Goal: Task Accomplishment & Management: Complete application form

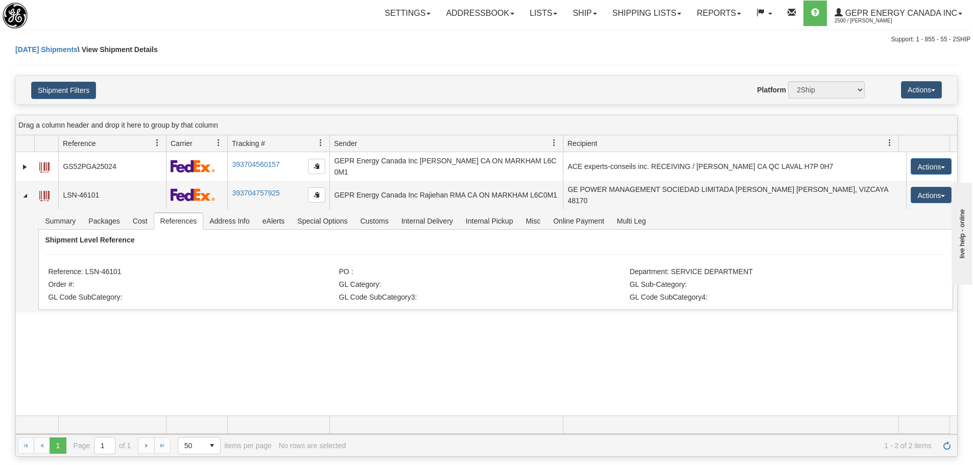
drag, startPoint x: 304, startPoint y: 55, endPoint x: 371, endPoint y: 89, distance: 75.8
click at [304, 55] on div "Today Shipments \ View Shipment Details" at bounding box center [486, 59] width 942 height 31
click at [950, 453] on link "Refresh" at bounding box center [947, 446] width 16 height 16
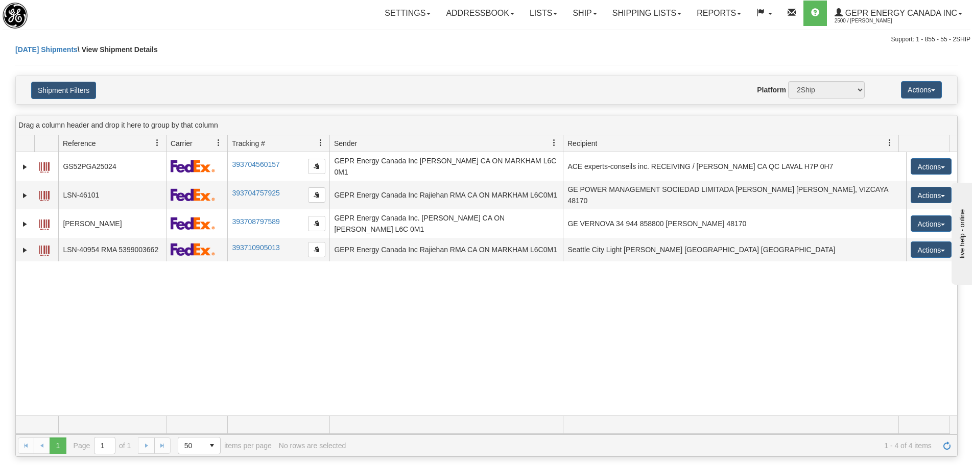
click at [368, 337] on div "31685216 2500 GS52PGA25024 393704560157 09/29/2025 09/29/2025 11:55:02 AM GEPR …" at bounding box center [486, 283] width 941 height 263
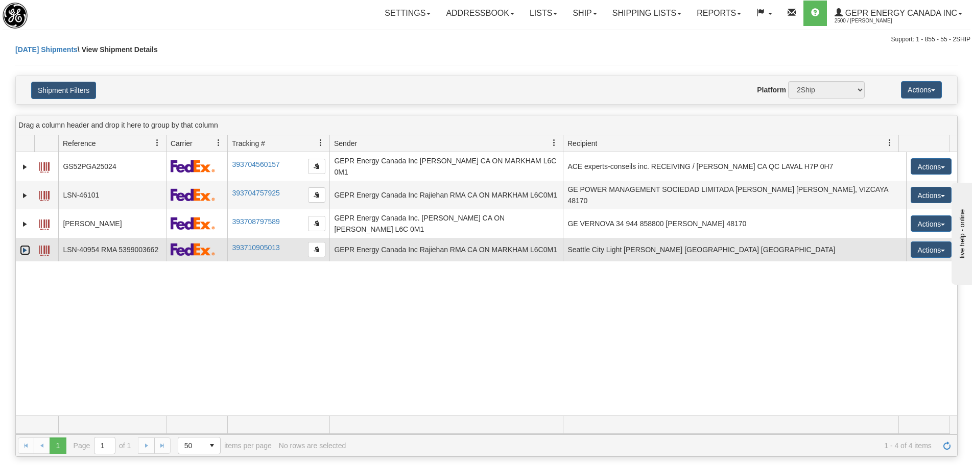
click at [28, 248] on link "Expand" at bounding box center [25, 250] width 10 height 10
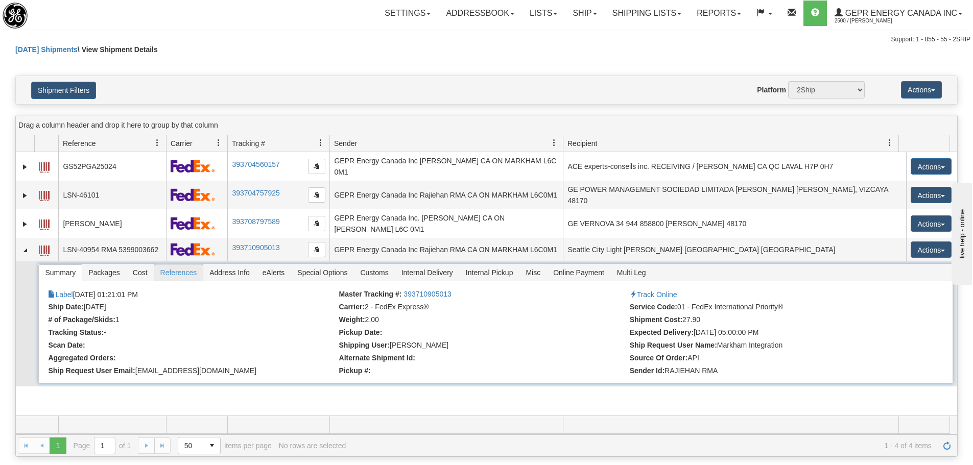
click at [192, 270] on span "References" at bounding box center [178, 273] width 49 height 16
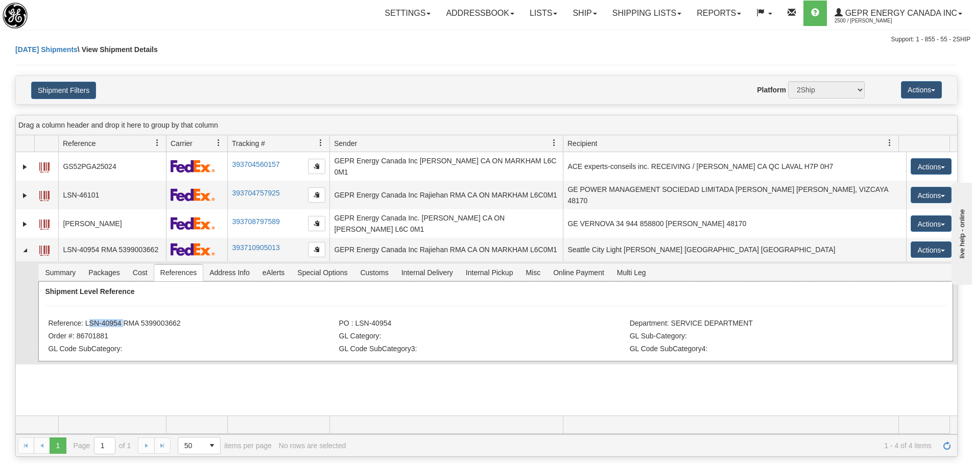
drag, startPoint x: 121, startPoint y: 321, endPoint x: 85, endPoint y: 319, distance: 35.8
click at [85, 320] on li "Reference: LSN-40954 RMA 5399003662" at bounding box center [192, 324] width 288 height 10
copy li "LSN-40954"
drag, startPoint x: 167, startPoint y: 309, endPoint x: 178, endPoint y: 309, distance: 11.2
click at [167, 309] on div "Shipment Level Reference Reference: LSN-40954 RMA 5399003662 PO : LSN-40954 Dep…" at bounding box center [495, 321] width 914 height 80
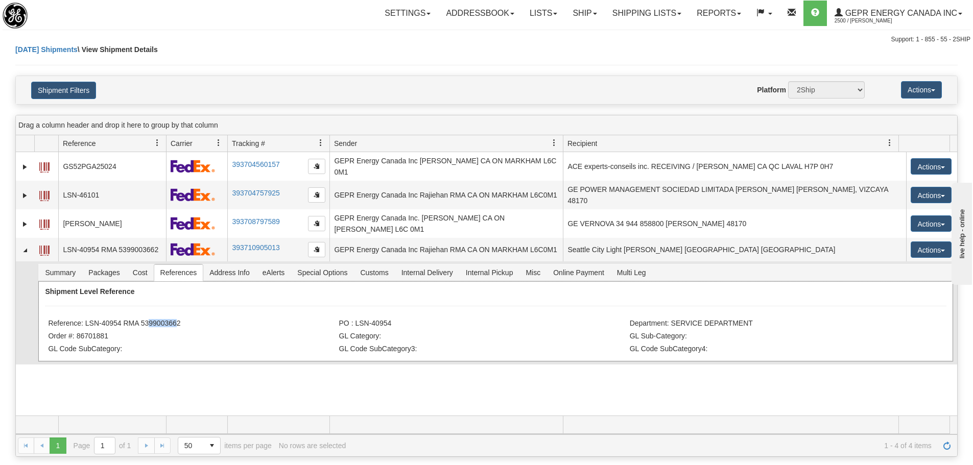
drag, startPoint x: 161, startPoint y: 320, endPoint x: 144, endPoint y: 324, distance: 17.2
click at [144, 324] on li "Reference: LSN-40954 RMA 5399003662" at bounding box center [192, 324] width 288 height 10
click at [138, 319] on li "Reference: LSN-40954 RMA 5399003662" at bounding box center [192, 324] width 288 height 10
drag, startPoint x: 138, startPoint y: 323, endPoint x: 149, endPoint y: 329, distance: 12.4
click at [149, 317] on ul "Reference: LSN-40954 RMA 5399003662 PO : LSN-40954 Department: SERVICE DEPARTME…" at bounding box center [494, 317] width 892 height 0
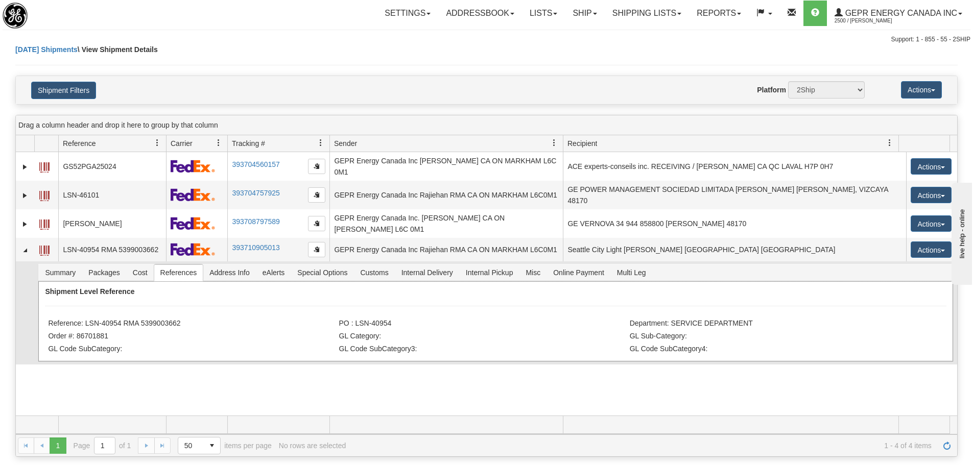
click at [149, 332] on li "Order #: 86701881" at bounding box center [192, 337] width 288 height 10
drag, startPoint x: 179, startPoint y: 319, endPoint x: 142, endPoint y: 319, distance: 37.3
click at [142, 319] on li "Reference: LSN-40954 RMA 5399003662" at bounding box center [192, 324] width 288 height 10
copy li "5399003662"
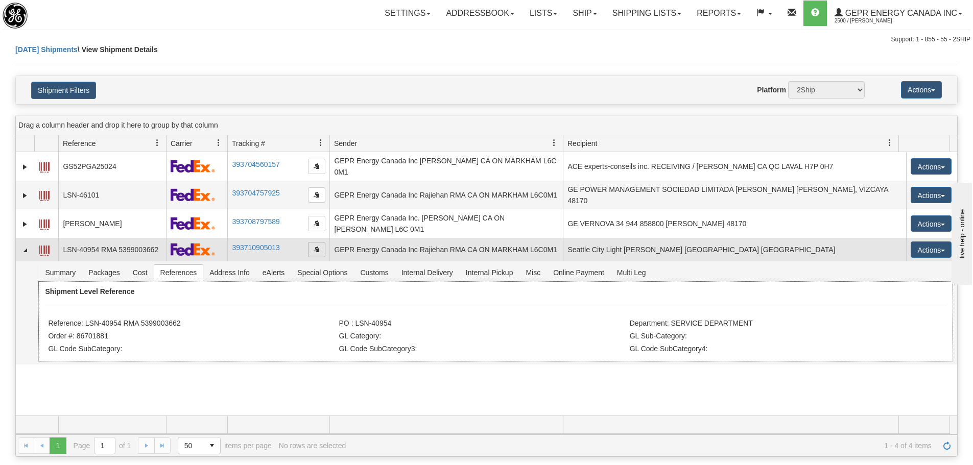
click at [316, 246] on span "button" at bounding box center [317, 249] width 6 height 6
copy li "5399003662"
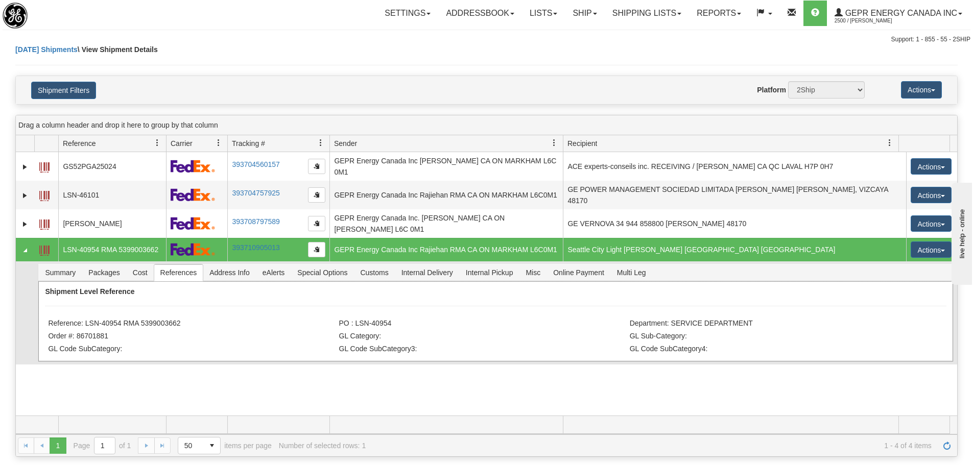
drag, startPoint x: 184, startPoint y: 318, endPoint x: 146, endPoint y: 317, distance: 38.3
click at [141, 323] on li "Reference: LSN-40954 RMA 5399003662" at bounding box center [192, 324] width 288 height 10
click at [146, 319] on li "Reference: LSN-40954 RMA 5399003662" at bounding box center [192, 324] width 288 height 10
drag, startPoint x: 143, startPoint y: 315, endPoint x: 180, endPoint y: 319, distance: 37.5
click at [180, 319] on li "Reference: LSN-40954 RMA 5399003662" at bounding box center [192, 324] width 288 height 10
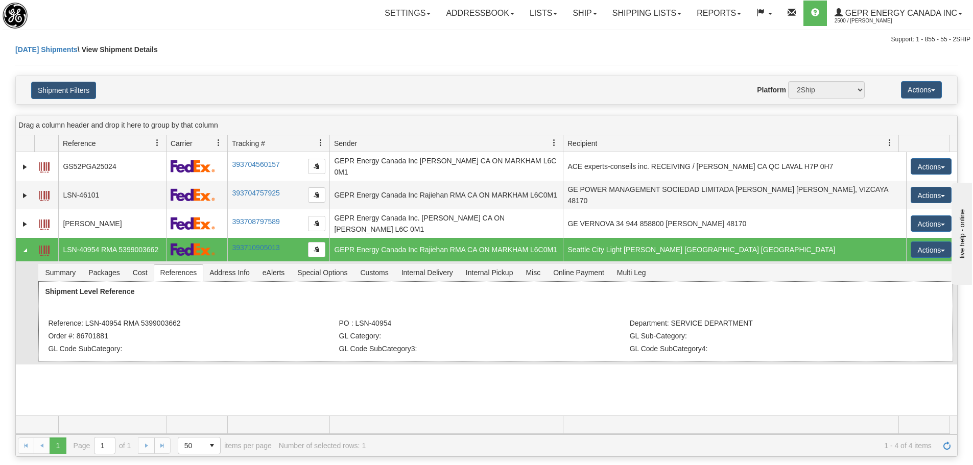
click at [181, 319] on li "Reference: LSN-40954 RMA 5399003662" at bounding box center [192, 324] width 288 height 10
drag, startPoint x: 181, startPoint y: 320, endPoint x: 141, endPoint y: 320, distance: 39.3
click at [141, 320] on li "Reference: LSN-40954 RMA 5399003662" at bounding box center [192, 324] width 288 height 10
copy li "5399003662"
click at [314, 242] on button "button" at bounding box center [316, 249] width 17 height 15
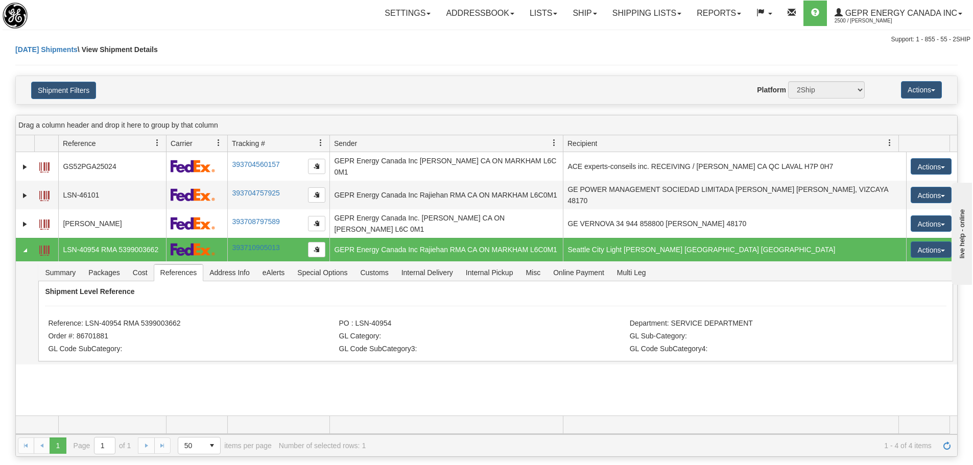
click at [234, 49] on div "Today Shipments \ View Shipment Details" at bounding box center [486, 59] width 942 height 31
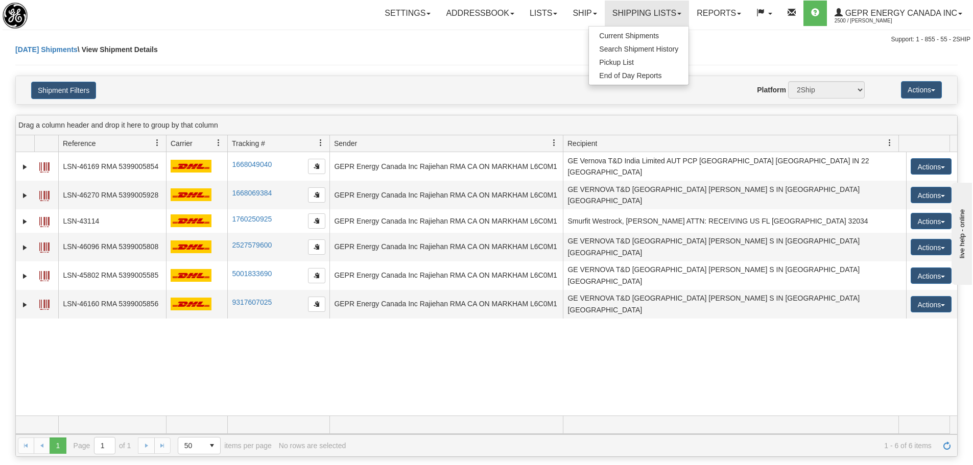
click at [289, 379] on div "31674379 2500 LSN-46169 RMA 5399005854 1668049040 1668049040 09/29/2025 09/29/2…" at bounding box center [486, 283] width 941 height 263
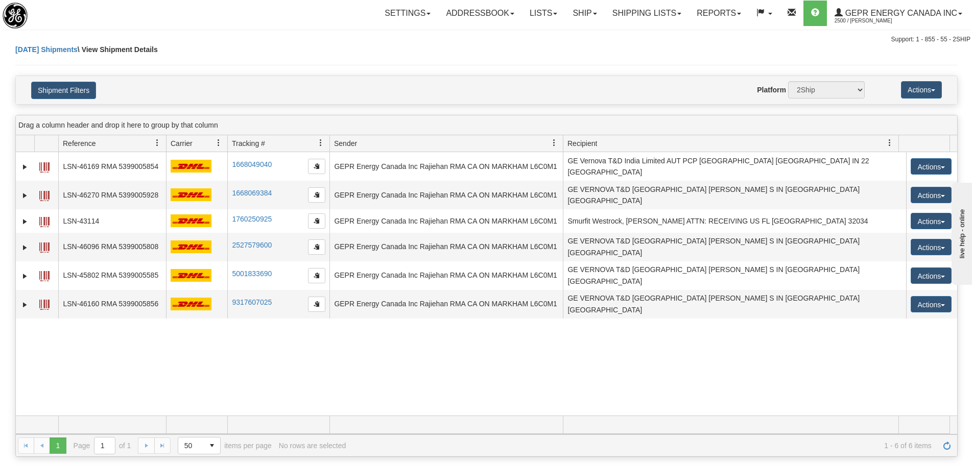
drag, startPoint x: 272, startPoint y: 340, endPoint x: 280, endPoint y: 343, distance: 8.7
click at [273, 340] on div "31674379 2500 LSN-46169 RMA 5399005854 1668049040 1668049040 09/29/2025 09/29/2…" at bounding box center [486, 283] width 941 height 263
click at [951, 449] on link "Refresh" at bounding box center [947, 446] width 16 height 16
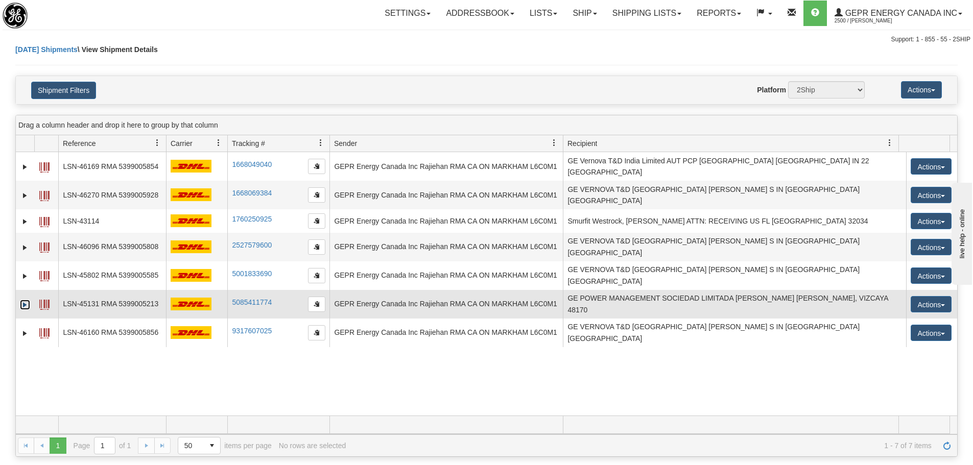
click at [22, 300] on link "Expand" at bounding box center [25, 305] width 10 height 10
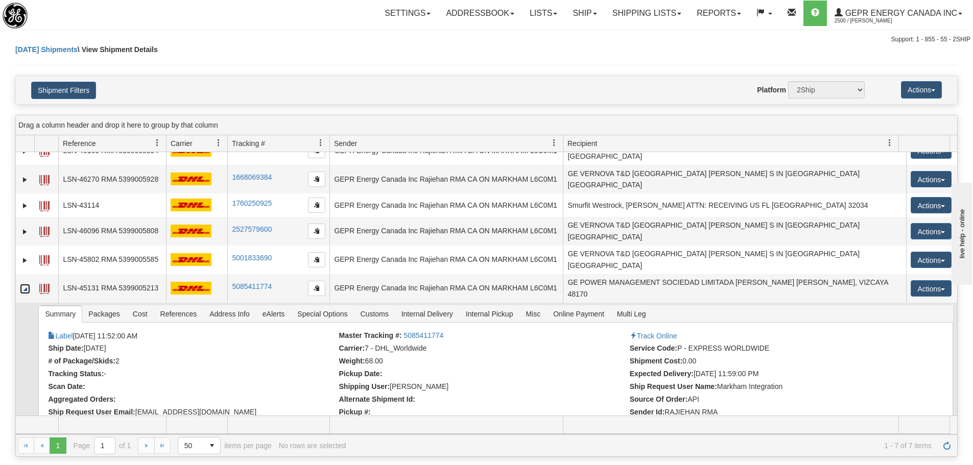
scroll to position [30, 0]
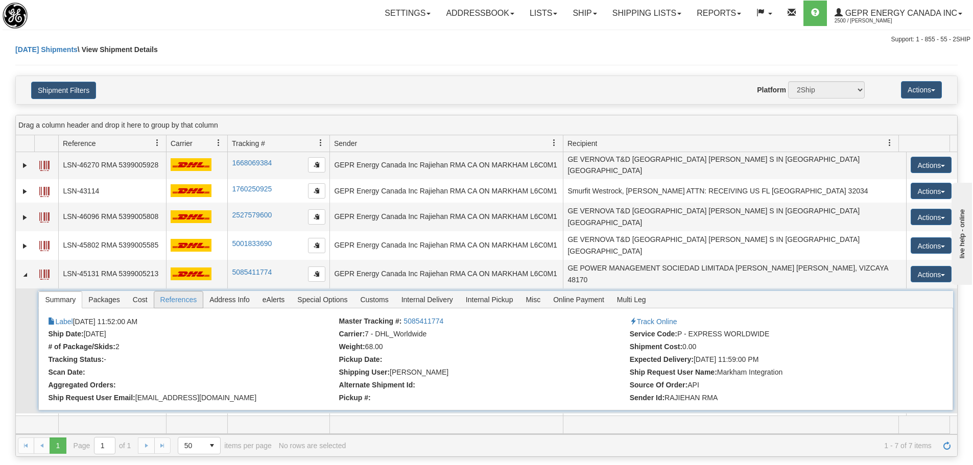
click at [180, 292] on span "References" at bounding box center [178, 300] width 49 height 16
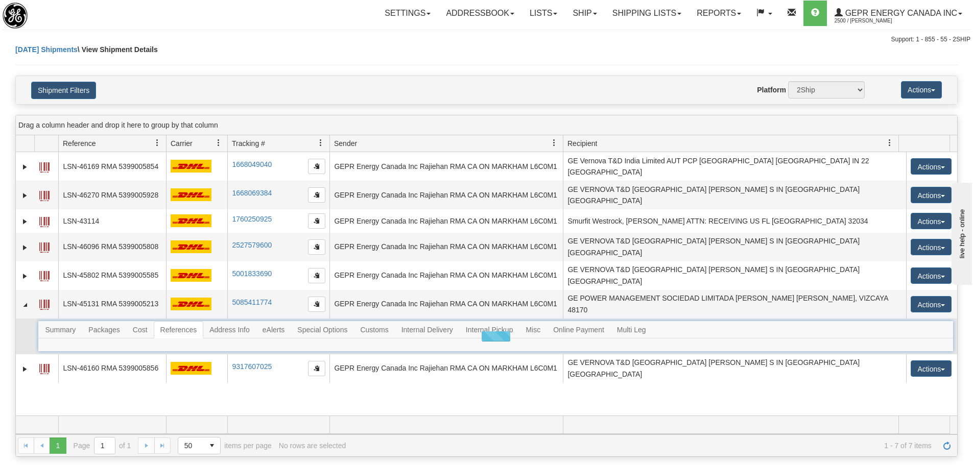
scroll to position [0, 0]
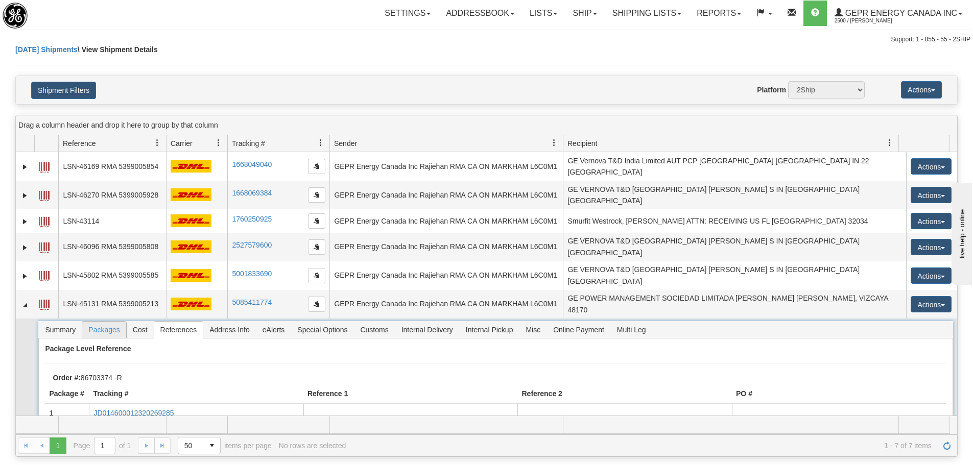
click at [94, 322] on span "Packages" at bounding box center [103, 330] width 43 height 16
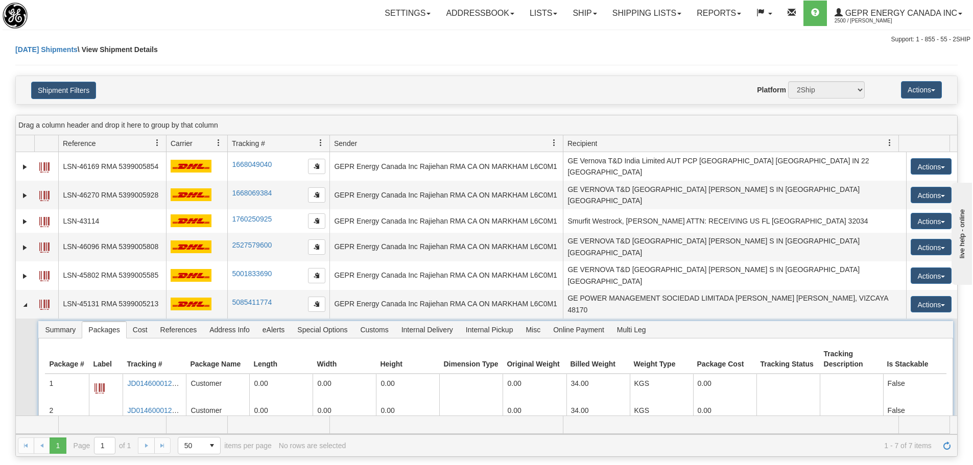
scroll to position [15, 0]
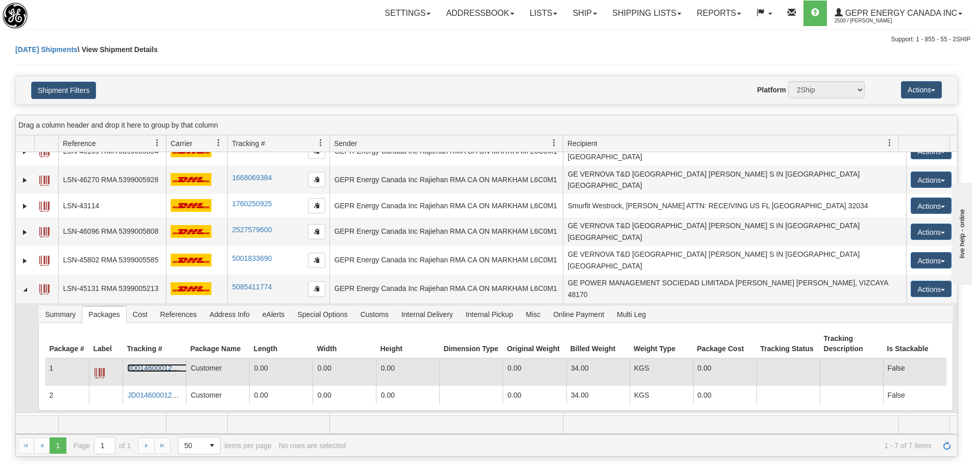
click at [149, 364] on link "JD014600012320269285" at bounding box center [167, 368] width 80 height 8
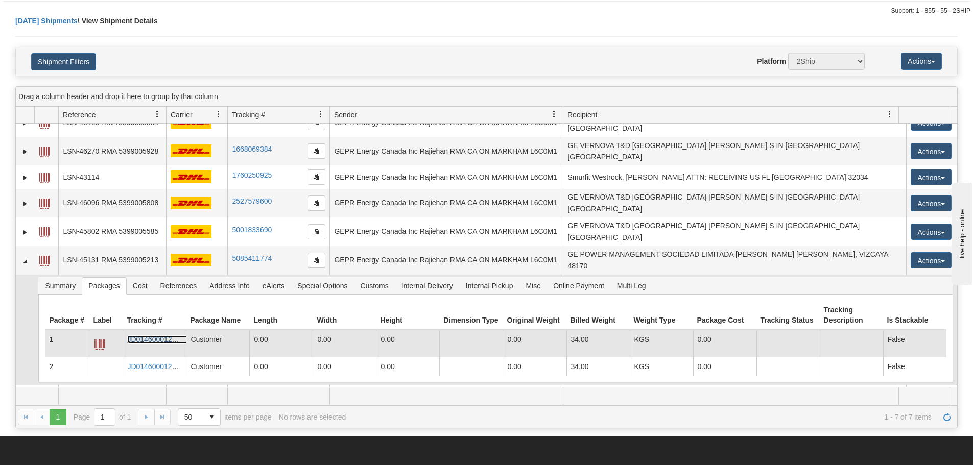
scroll to position [102, 0]
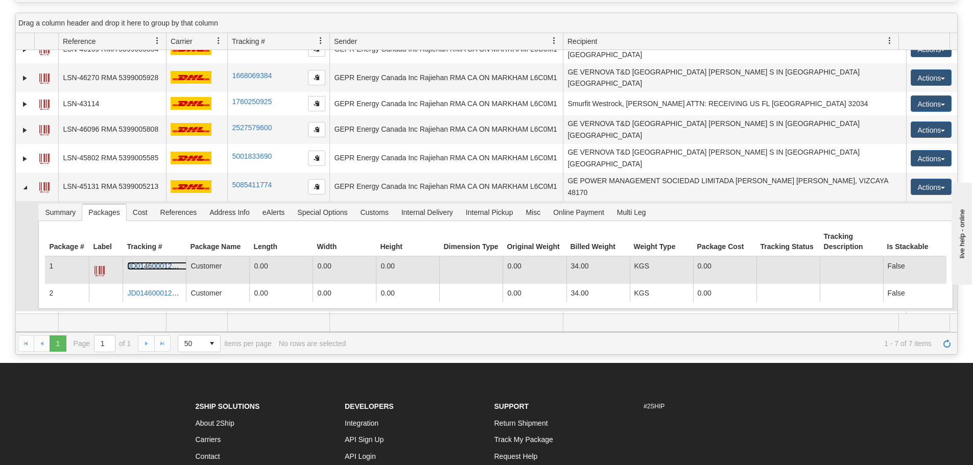
click at [151, 262] on link "JD014600012320269285" at bounding box center [167, 266] width 80 height 8
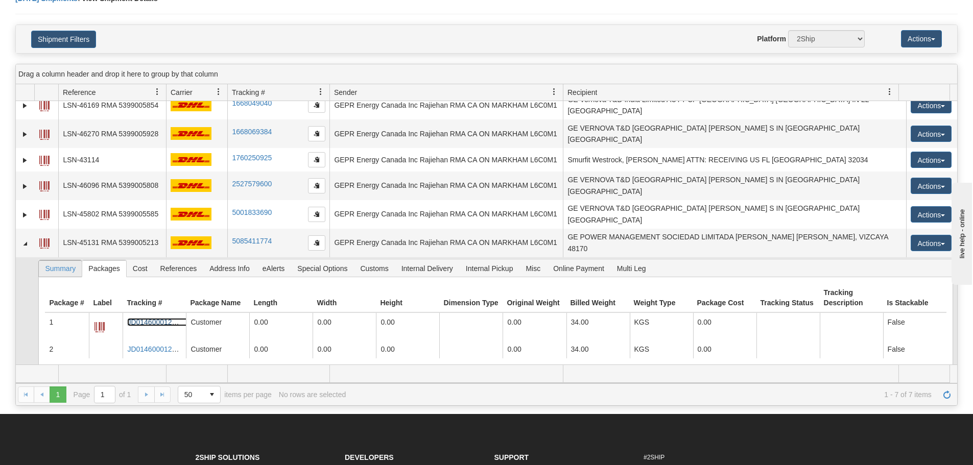
scroll to position [15, 0]
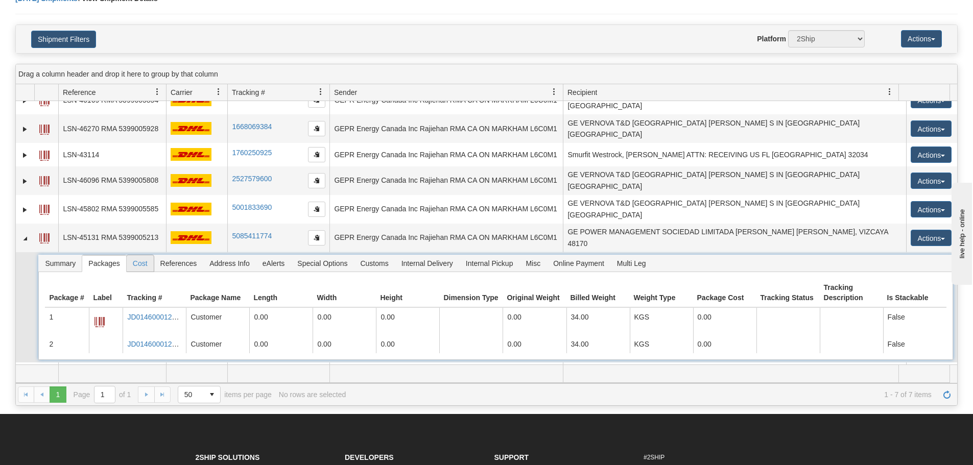
click at [151, 255] on span "Cost" at bounding box center [140, 263] width 27 height 16
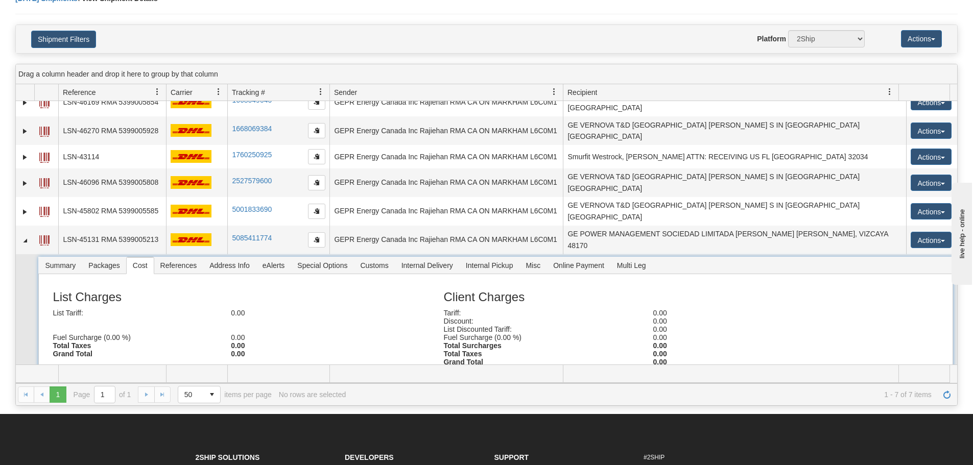
scroll to position [27, 0]
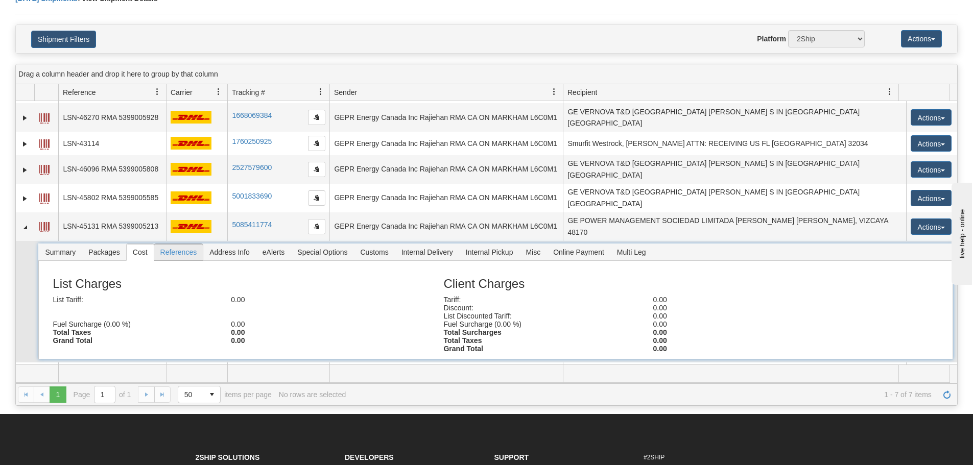
click at [183, 244] on span "References" at bounding box center [178, 252] width 49 height 16
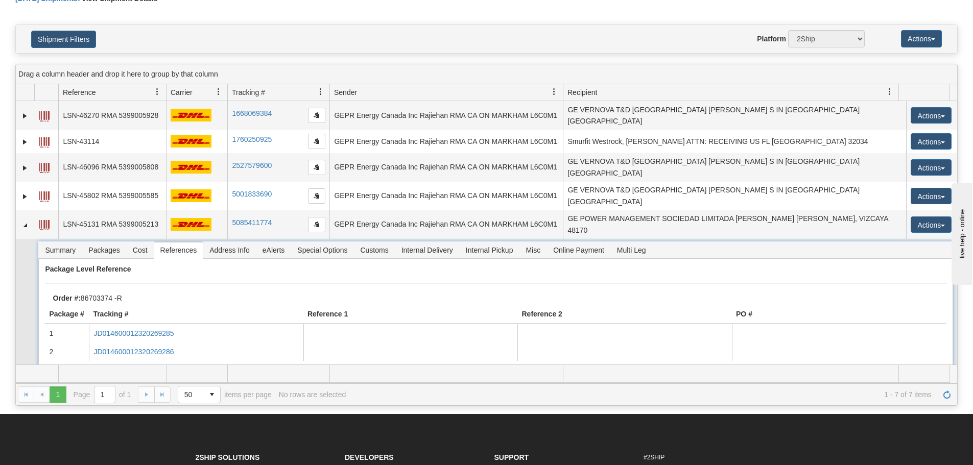
scroll to position [44, 0]
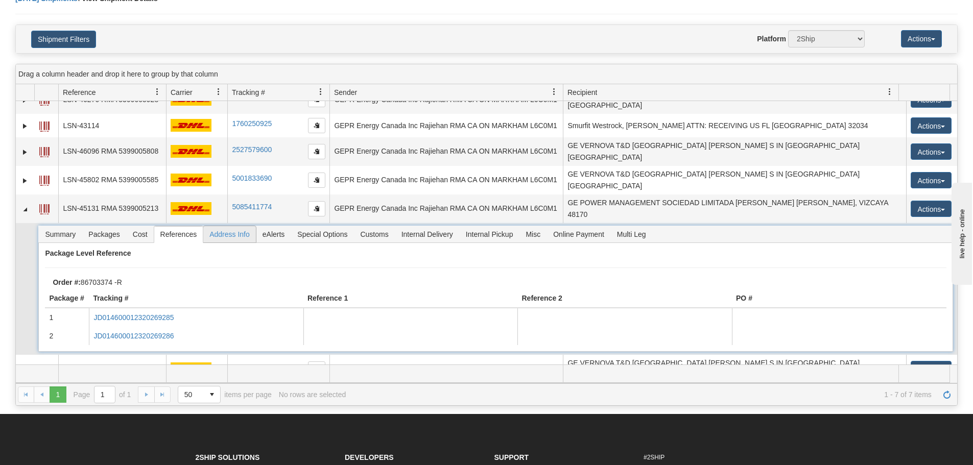
click at [206, 226] on span "Address Info" at bounding box center [229, 234] width 53 height 16
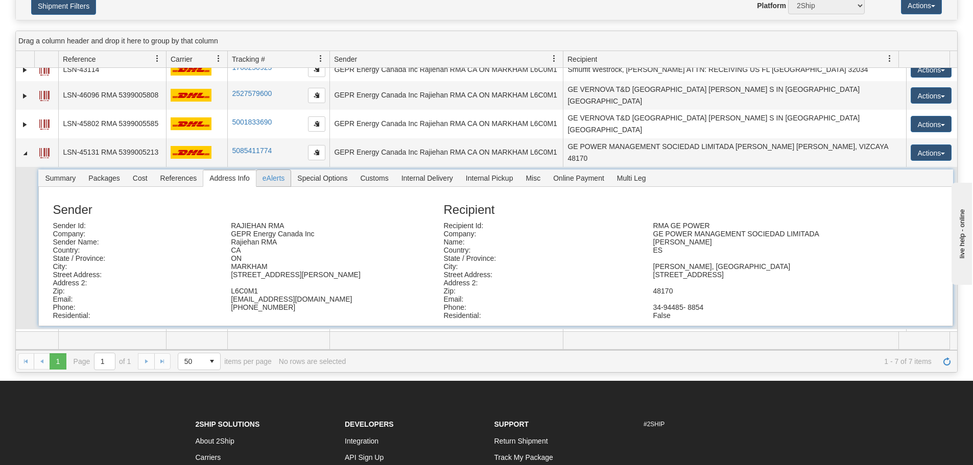
scroll to position [102, 0]
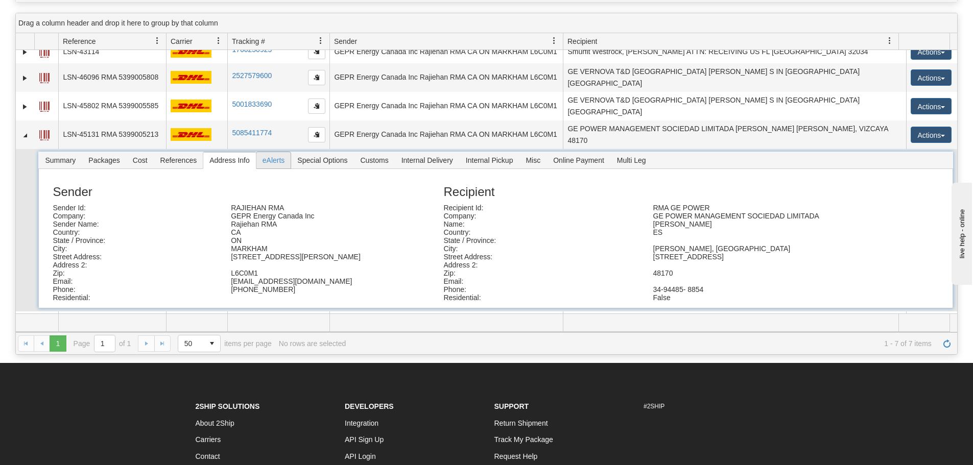
click at [276, 152] on span "eAlerts" at bounding box center [273, 160] width 35 height 16
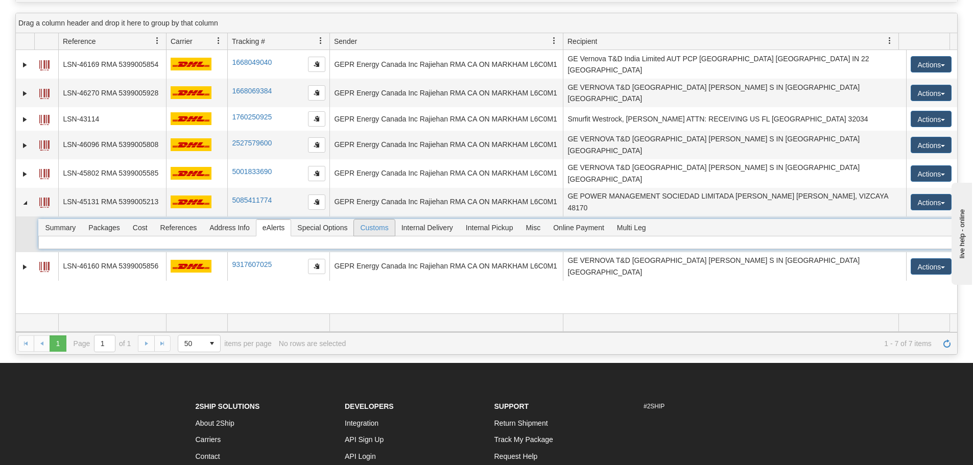
click at [372, 220] on span "Customs" at bounding box center [374, 228] width 40 height 16
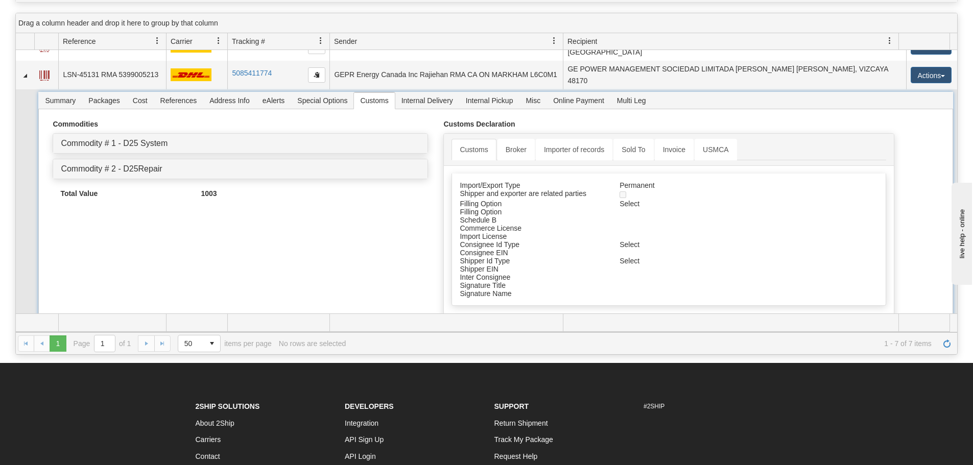
scroll to position [150, 0]
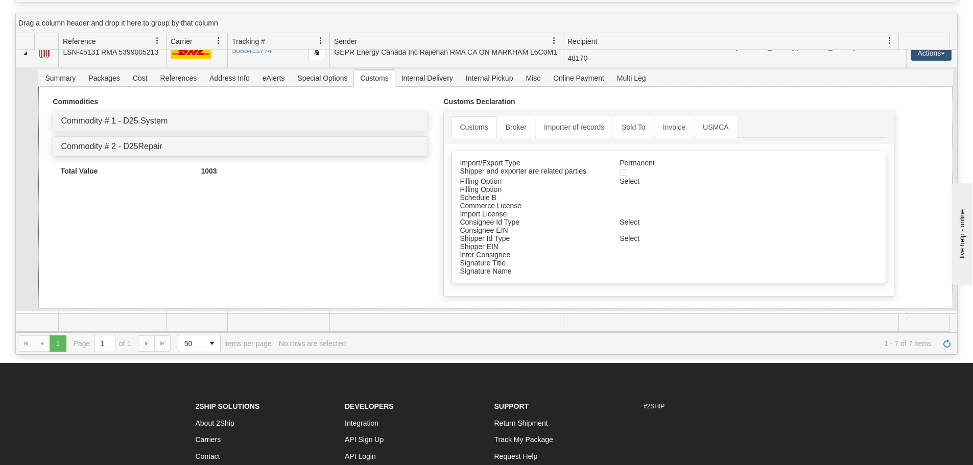
click at [139, 137] on div "Commodity # 2 - D25Repair" at bounding box center [240, 146] width 374 height 19
click at [141, 142] on link "Commodity # 2 - D25Repair" at bounding box center [111, 146] width 101 height 9
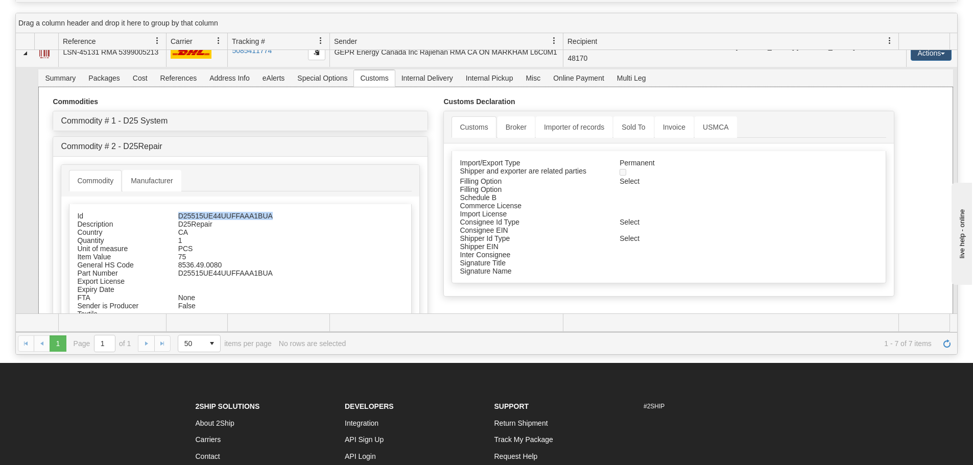
drag, startPoint x: 280, startPoint y: 193, endPoint x: 175, endPoint y: 194, distance: 104.7
click at [175, 212] on div "D25515UE44UUFFAAA1BUA" at bounding box center [264, 216] width 186 height 8
copy div "D25515UE44UUFFAAA1BUA"
click at [226, 228] on div "CA" at bounding box center [264, 232] width 186 height 8
drag, startPoint x: 219, startPoint y: 202, endPoint x: 175, endPoint y: 200, distance: 44.0
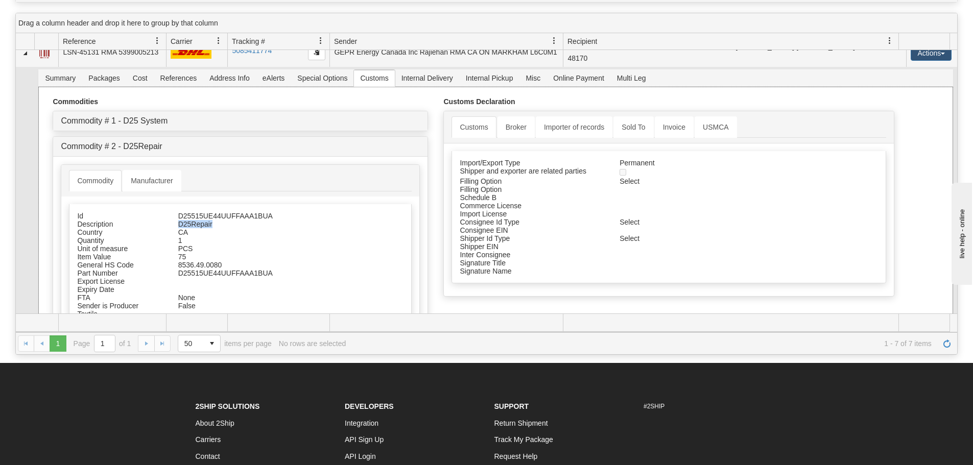
click at [175, 220] on div "D25Repair" at bounding box center [264, 224] width 186 height 8
copy div "D25Repair"
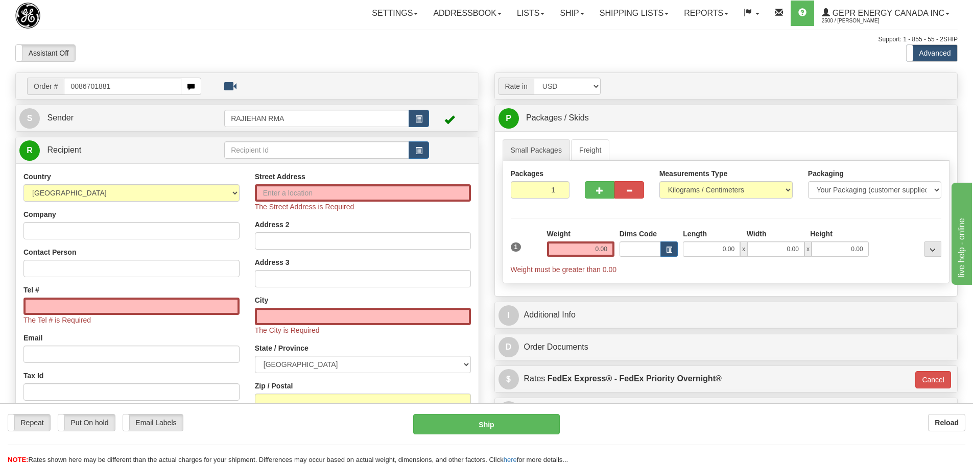
drag, startPoint x: 80, startPoint y: 90, endPoint x: 66, endPoint y: 92, distance: 13.4
click at [66, 92] on input "0086701881" at bounding box center [122, 86] width 117 height 17
type input "86701881"
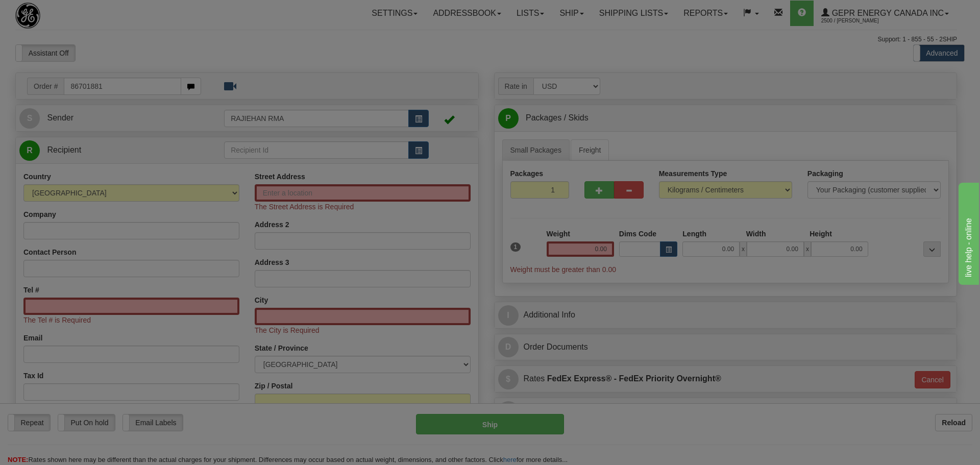
click at [151, 52] on body "Training Course Close Toggle navigation Settings Shipping Preferences New Recip…" at bounding box center [490, 232] width 980 height 465
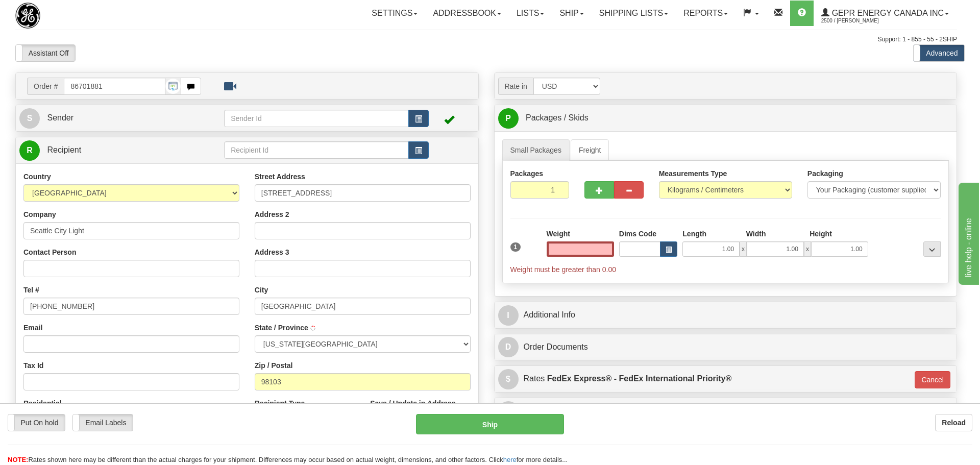
type input "SEATTLE"
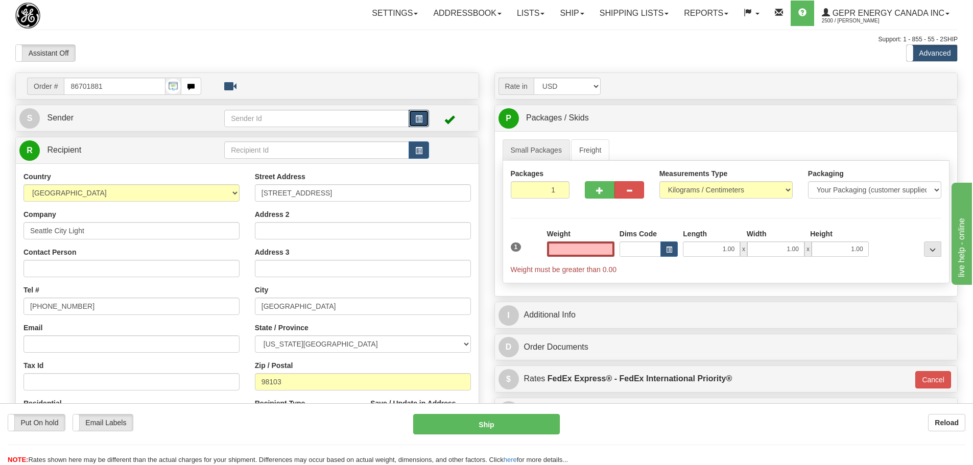
type input "0.00"
click at [425, 116] on button "button" at bounding box center [419, 118] width 20 height 17
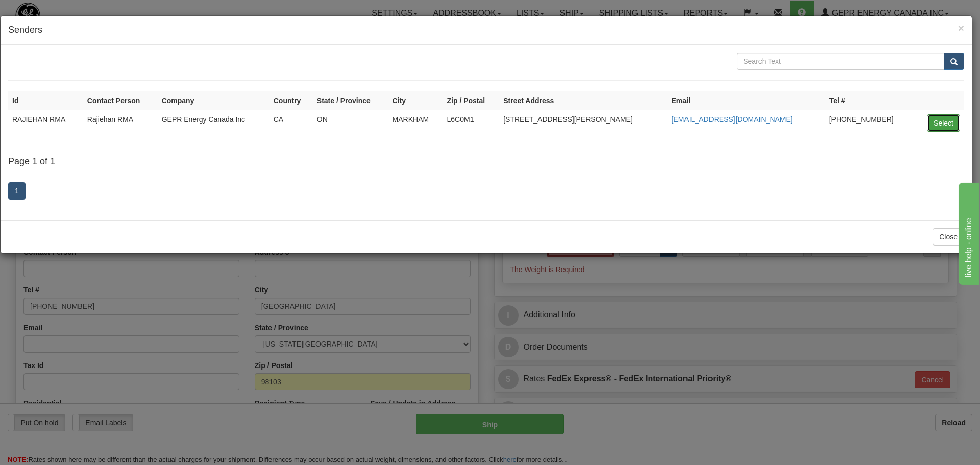
click at [935, 125] on button "Select" at bounding box center [943, 122] width 33 height 17
type input "RAJIEHAN RMA"
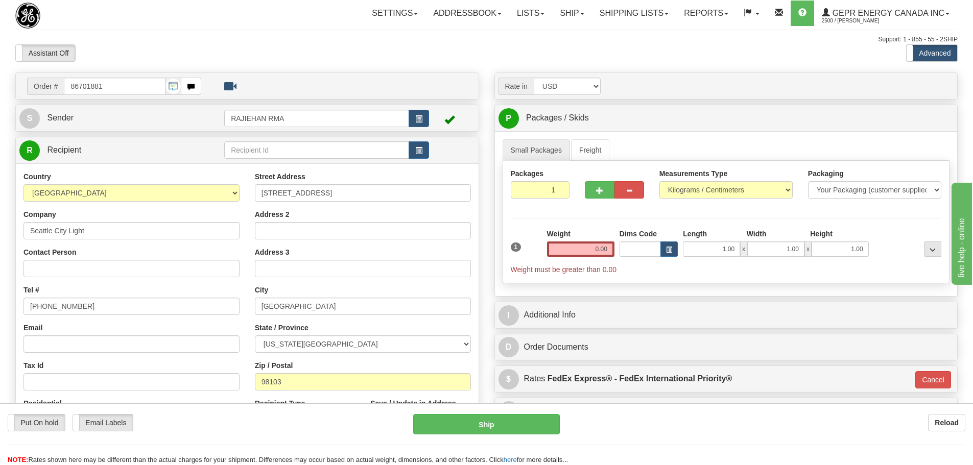
click at [36, 280] on div "Country AFGHANISTAN ALAND ISLANDS ALBANIA ALGERIA AMERICAN SAMOA ANDORRA ANGOLA…" at bounding box center [131, 304] width 231 height 265
click at [36, 275] on input "Contact Person" at bounding box center [131, 268] width 216 height 17
paste input "Kris Mott"
type input "Kris Mott"
drag, startPoint x: 90, startPoint y: 300, endPoint x: -35, endPoint y: 315, distance: 126.5
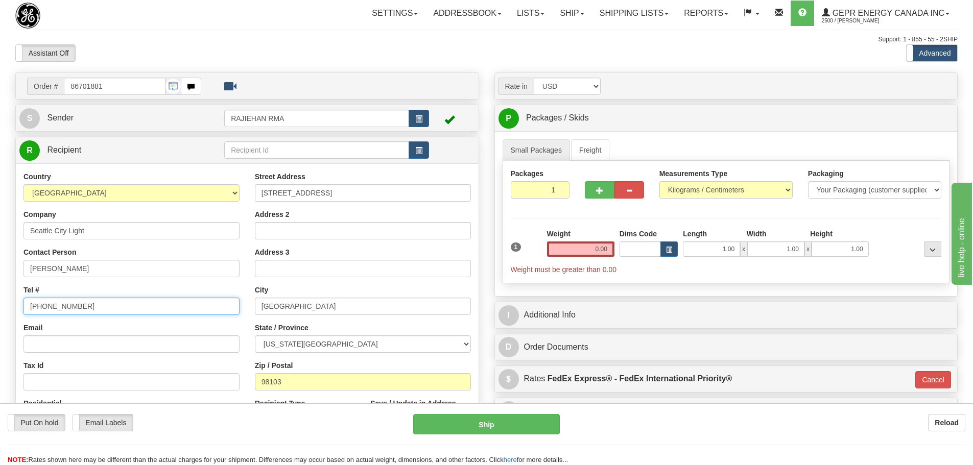
click at [0, 315] on html "Training Course Close Toggle navigation Settings Shipping Preferences New Sende…" at bounding box center [486, 232] width 973 height 465
paste input "206)702-4539"
type input "(206)702-4539"
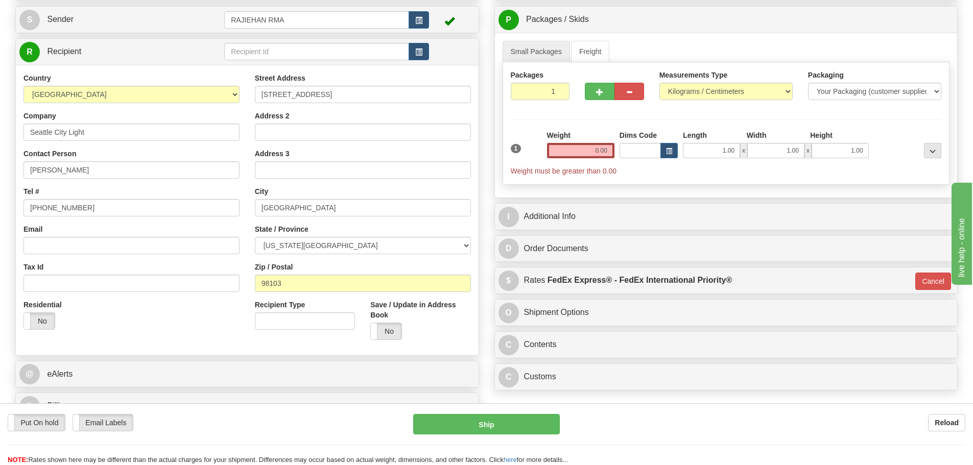
scroll to position [102, 0]
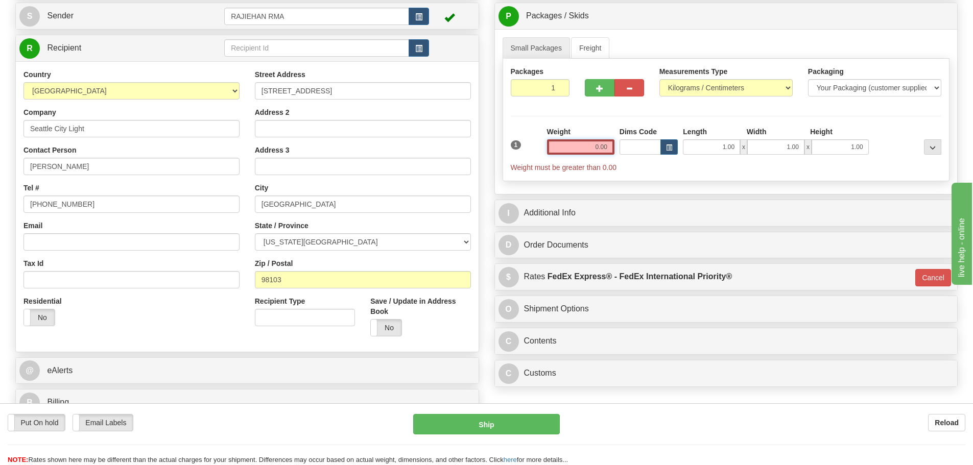
click at [595, 141] on input "0.00" at bounding box center [580, 146] width 67 height 15
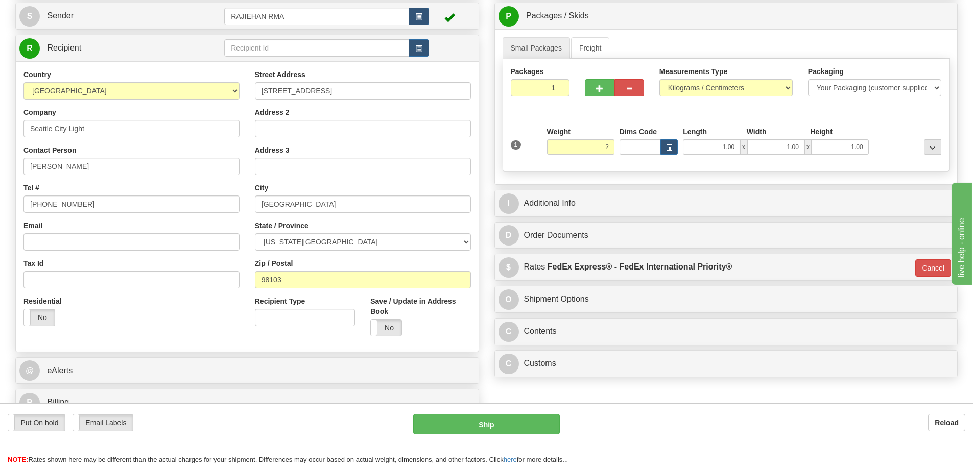
type input "2.00"
type input "01"
click at [589, 129] on div "Weight 2.00" at bounding box center [580, 141] width 67 height 28
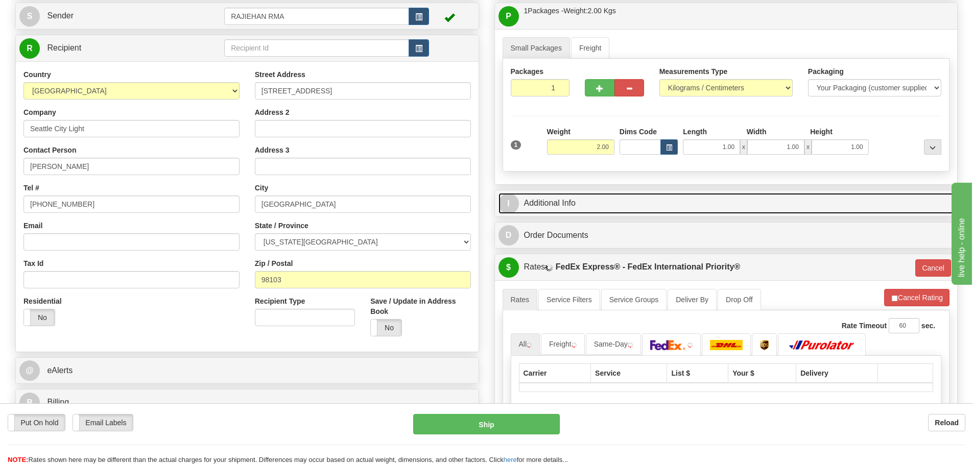
click at [569, 196] on link "I Additional Info" at bounding box center [725, 203] width 455 height 21
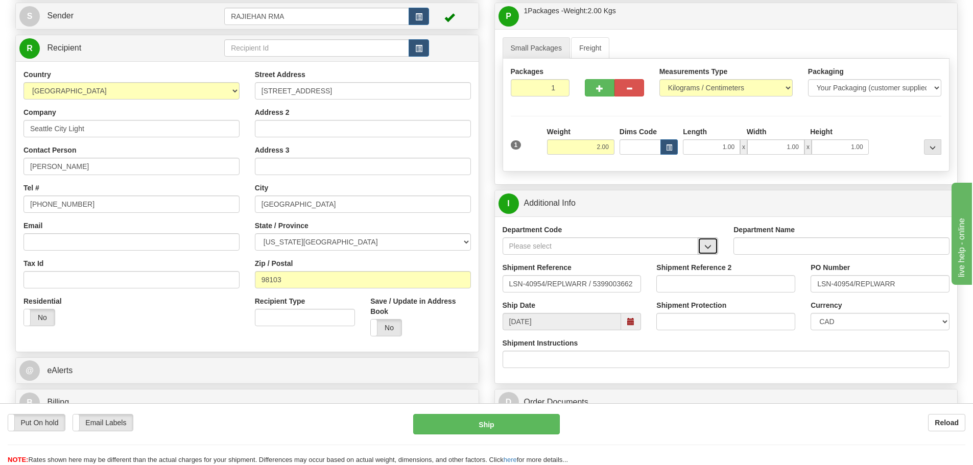
click at [706, 244] on span "button" at bounding box center [707, 247] width 7 height 7
drag, startPoint x: 657, startPoint y: 258, endPoint x: 551, endPoint y: 258, distance: 105.2
click at [657, 259] on div "SER" at bounding box center [598, 261] width 186 height 11
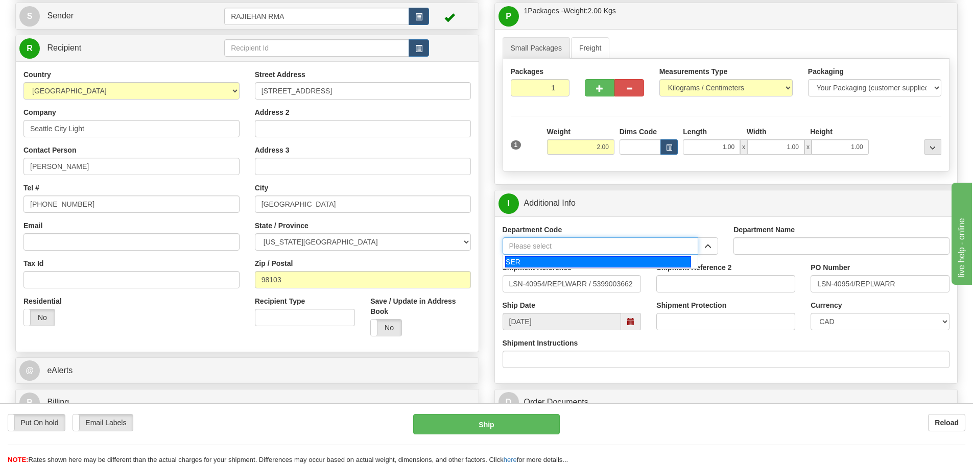
type input "SER"
type input "SERVICE DEPARTMENT"
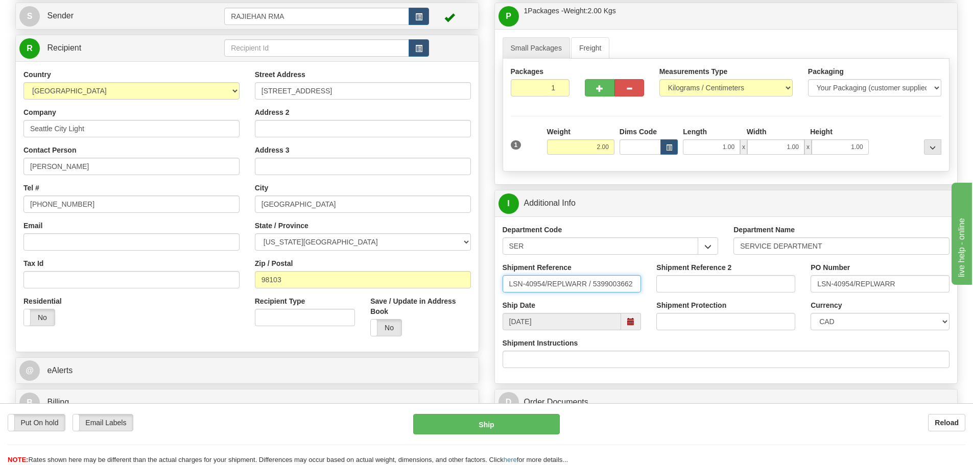
drag, startPoint x: 591, startPoint y: 283, endPoint x: 546, endPoint y: 306, distance: 50.9
click at [546, 306] on div "Department Code SER SER Department Name SERVICE DEPARTMENT Shipment Reference L…" at bounding box center [726, 300] width 463 height 167
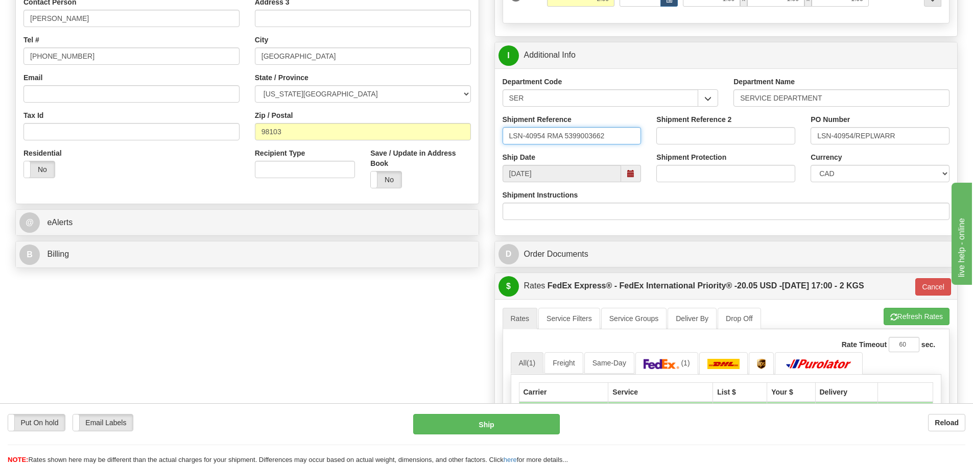
scroll to position [255, 0]
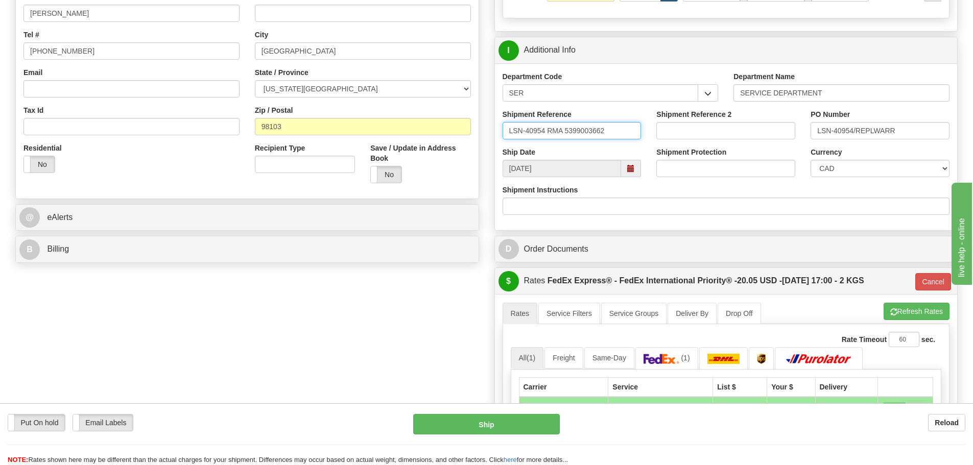
type input "LSN-40954 RMA 5399003662"
drag, startPoint x: 913, startPoint y: 129, endPoint x: 752, endPoint y: 141, distance: 161.3
click at [752, 141] on div "Shipment Reference LSN-40954 RMA 5399003662 Shipment Reference 2 PO Number LSN-…" at bounding box center [726, 128] width 463 height 38
click at [909, 123] on input "LSN-40954/REPLWARR" at bounding box center [879, 130] width 139 height 17
drag, startPoint x: 910, startPoint y: 126, endPoint x: 651, endPoint y: 162, distance: 261.5
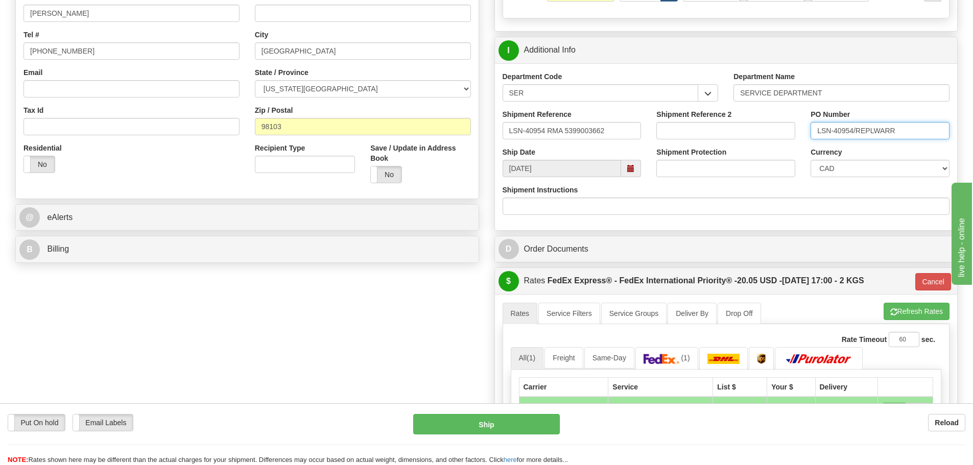
click at [651, 162] on div "Department Code SER SER Department Name SERVICE DEPARTMENT Shipment Reference L…" at bounding box center [726, 146] width 463 height 167
paste input "text"
type input "LSN-40954"
click at [841, 167] on select "CAD USD EUR ZAR RON ANG ARN AUD AUS AWG BBD BFR BGN BHD BMD BND BRC BRL CHP CKZ…" at bounding box center [879, 168] width 139 height 17
select select "1"
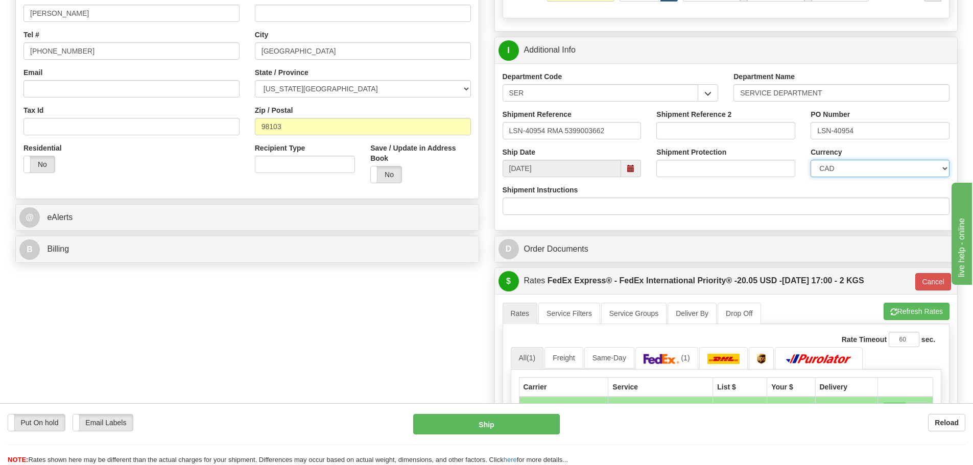
click at [810, 160] on select "CAD USD EUR ZAR RON ANG ARN AUD AUS AWG BBD BFR BGN BHD BMD BND BRC BRL CHP CKZ…" at bounding box center [879, 168] width 139 height 17
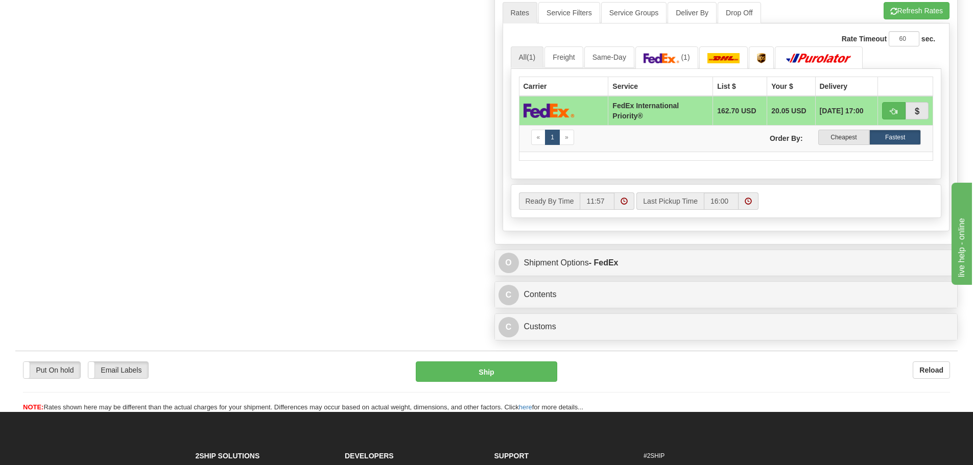
scroll to position [562, 0]
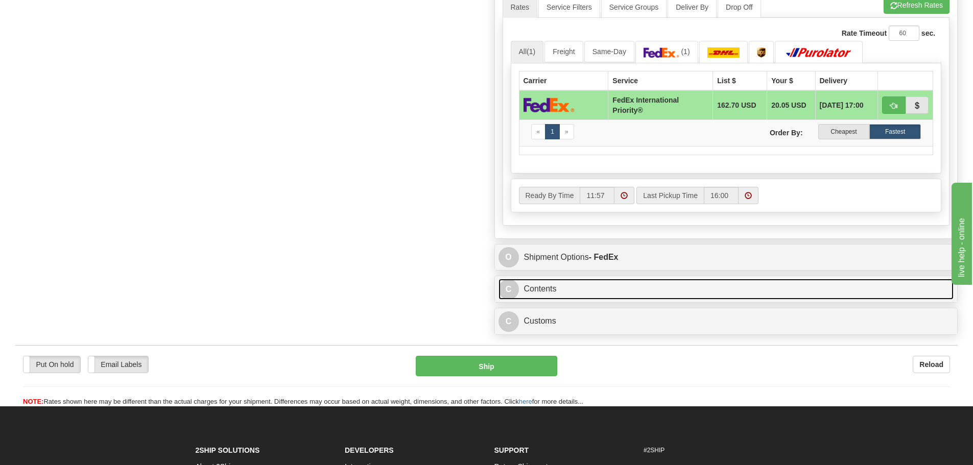
click at [592, 291] on link "C Contents" at bounding box center [725, 289] width 455 height 21
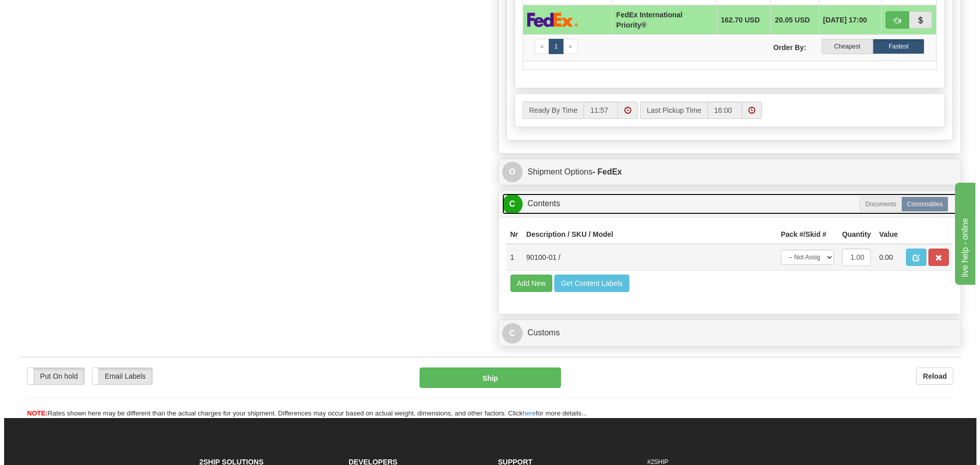
scroll to position [664, 0]
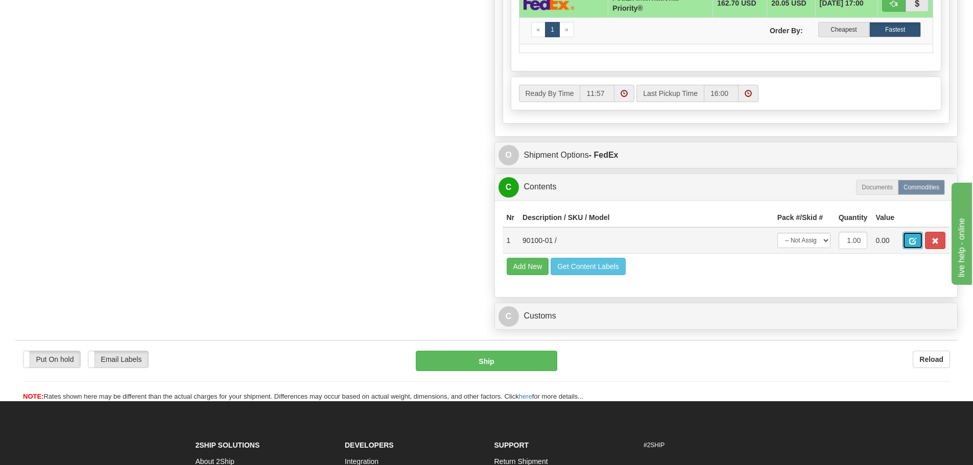
click at [906, 241] on button "button" at bounding box center [912, 240] width 20 height 17
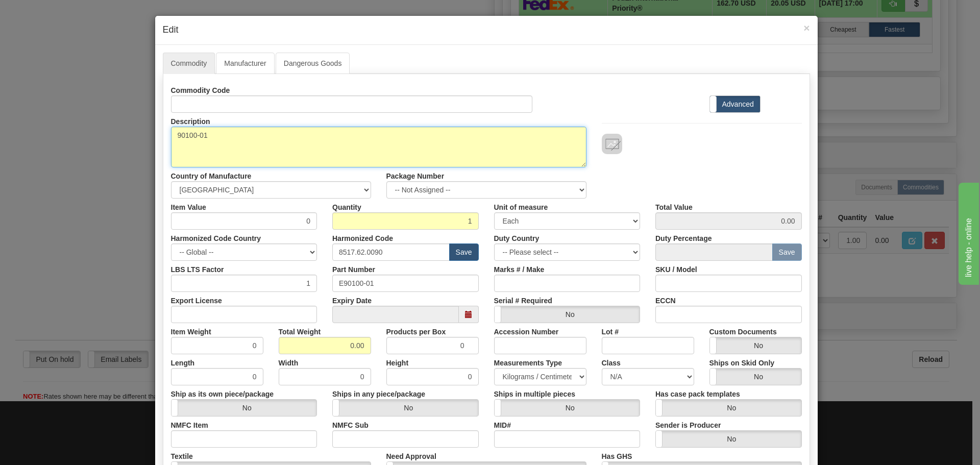
drag, startPoint x: 209, startPoint y: 138, endPoint x: 158, endPoint y: 149, distance: 51.7
click at [163, 145] on div "Description 90100-01" at bounding box center [378, 140] width 431 height 55
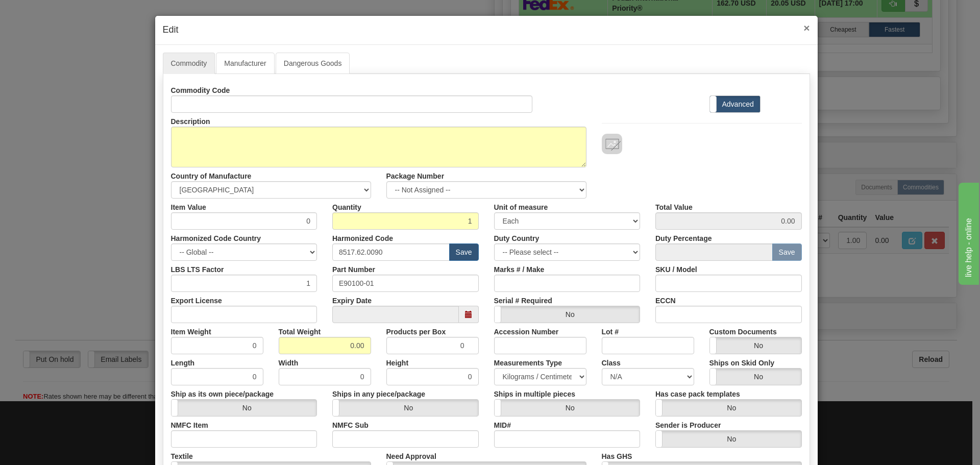
click at [804, 33] on span "×" at bounding box center [807, 28] width 6 height 12
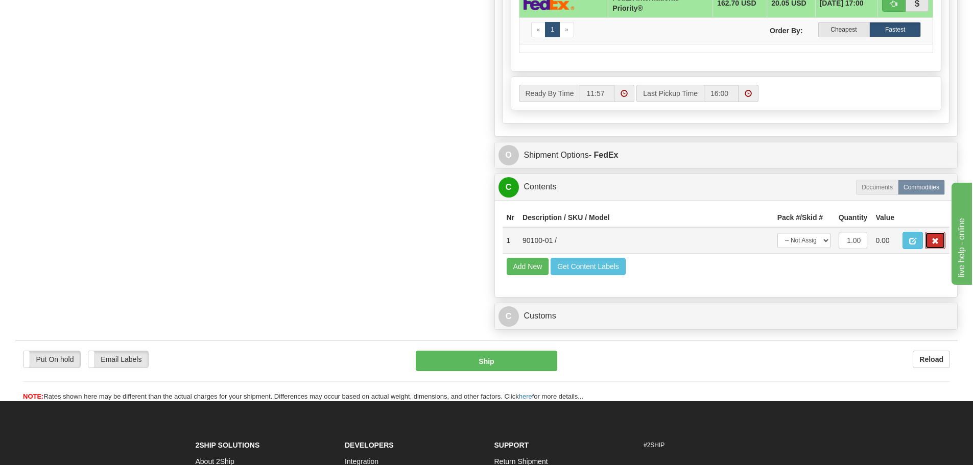
click at [931, 236] on button "button" at bounding box center [935, 240] width 20 height 17
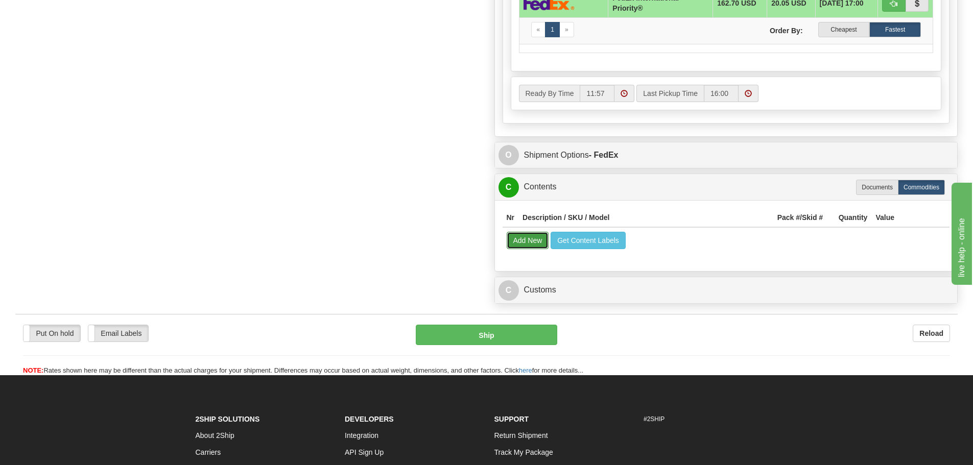
click at [529, 243] on button "Add New" at bounding box center [528, 240] width 42 height 17
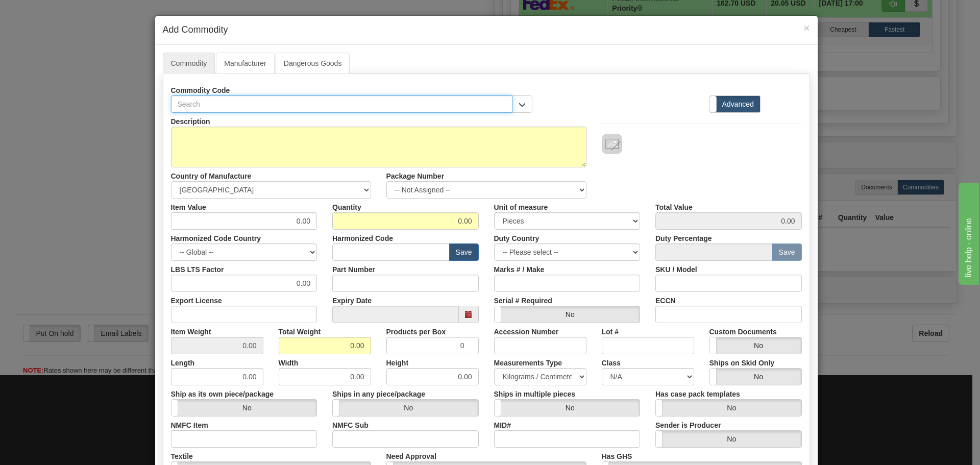
click at [241, 99] on input "text" at bounding box center [342, 103] width 342 height 17
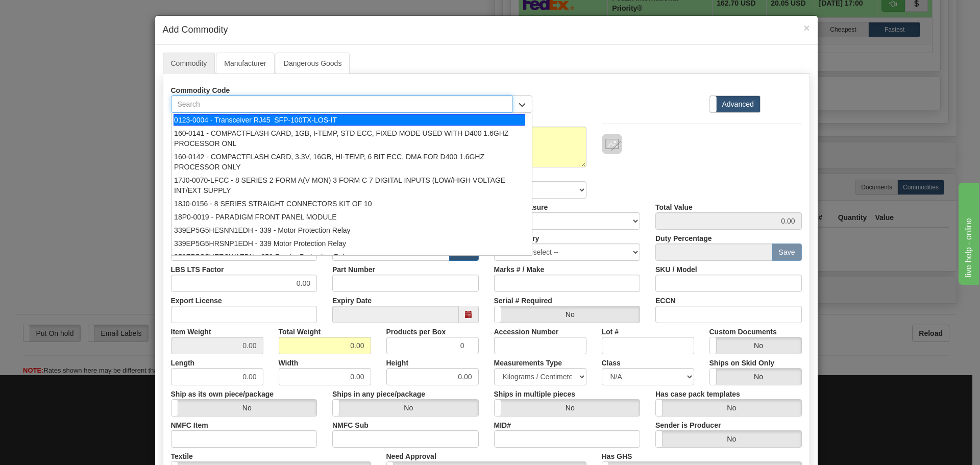
click at [241, 99] on input "text" at bounding box center [342, 103] width 342 height 17
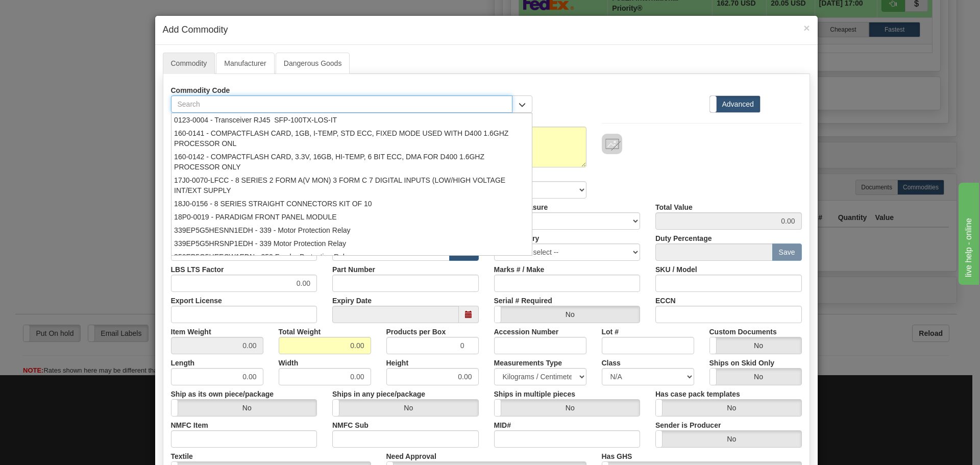
paste input "90100-01"
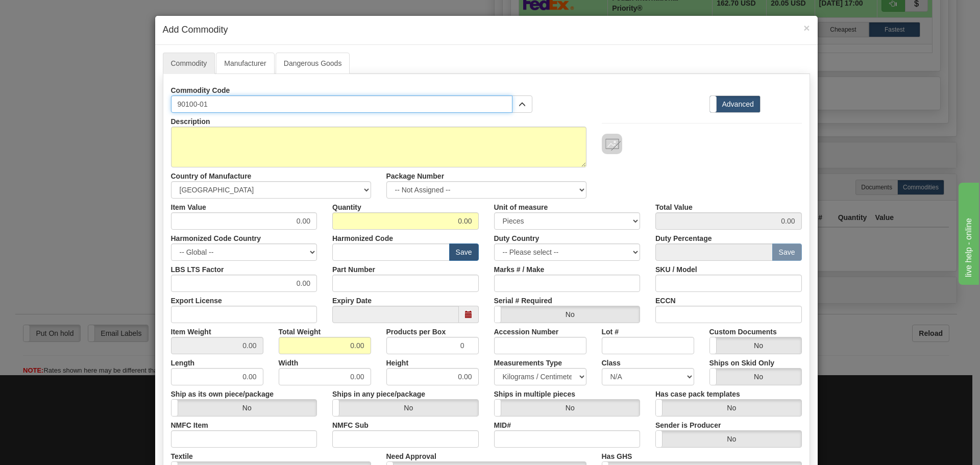
type input "90100-01"
drag, startPoint x: 216, startPoint y: 101, endPoint x: 105, endPoint y: 113, distance: 111.5
click at [105, 113] on div "× Add Commodity Commodity Manufacturer Dangerous Goods Commodity Code 90100-01 …" at bounding box center [490, 232] width 980 height 465
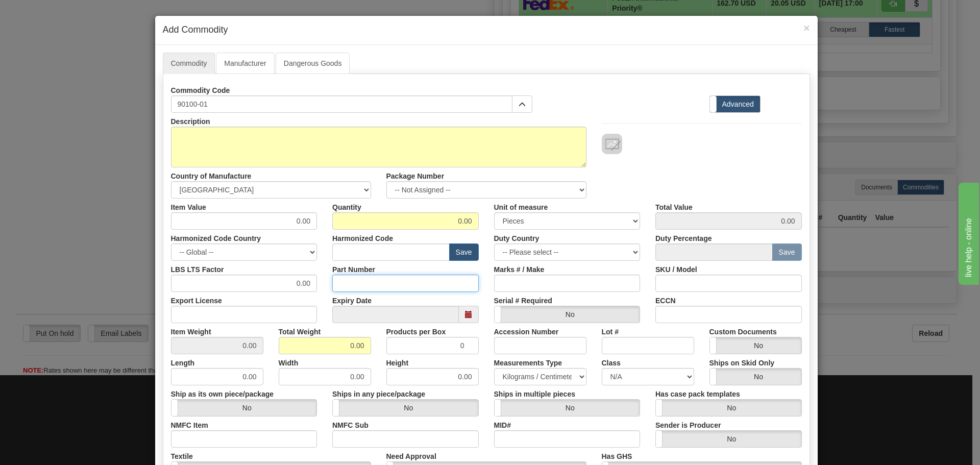
click at [392, 289] on input "Part Number" at bounding box center [405, 283] width 147 height 17
paste input "90100-01"
type input "90100-01"
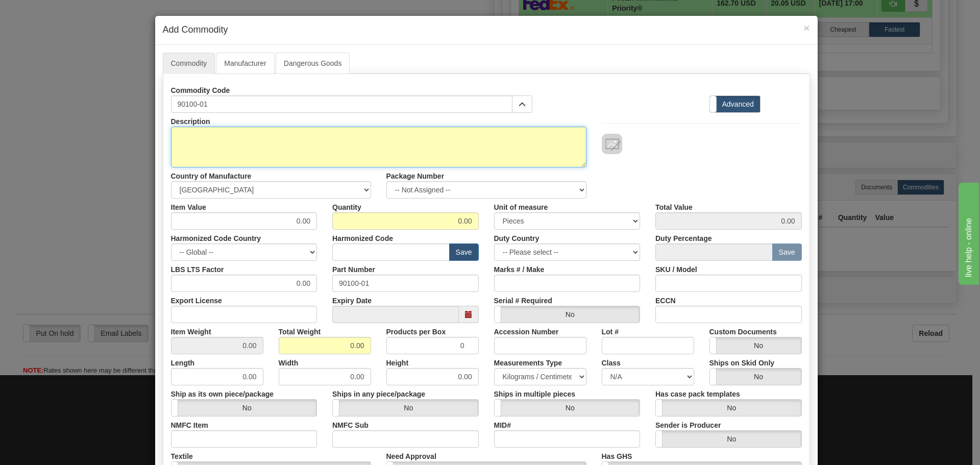
click at [283, 158] on textarea "Description" at bounding box center [379, 147] width 416 height 41
click at [334, 149] on textarea "Description" at bounding box center [379, 147] width 416 height 41
paste textarea "POWER CONVERTER 120/220VAC, 50/60Hz"
type textarea "POWER CONVERTER 120/220VAC, 50/60Hz"
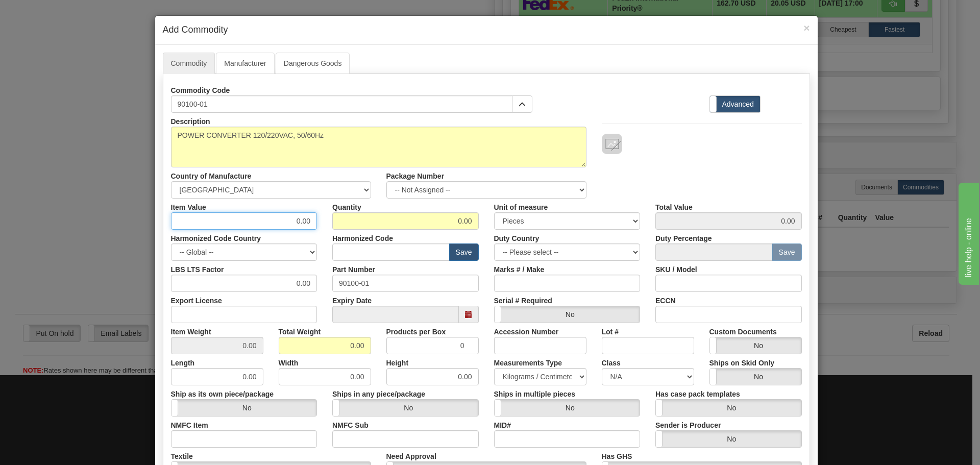
drag, startPoint x: 284, startPoint y: 223, endPoint x: 331, endPoint y: 225, distance: 47.0
click at [331, 225] on div "Item Value 0.00 Quantity 0.00 Unit of measure 3 Thousand Square Inches Adjustme…" at bounding box center [486, 214] width 646 height 31
type input "75"
type input "1"
type input "75.00"
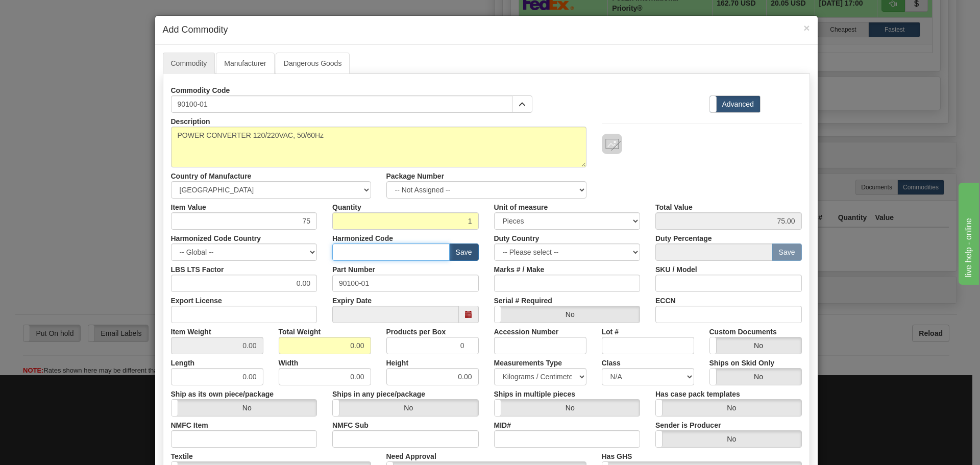
click at [345, 252] on input "text" at bounding box center [390, 252] width 117 height 17
type input "8537.10.9070"
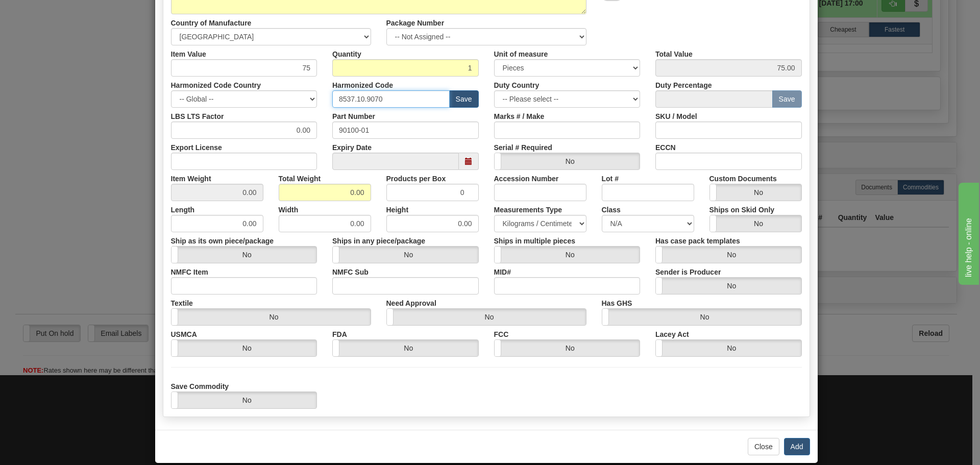
scroll to position [167, 0]
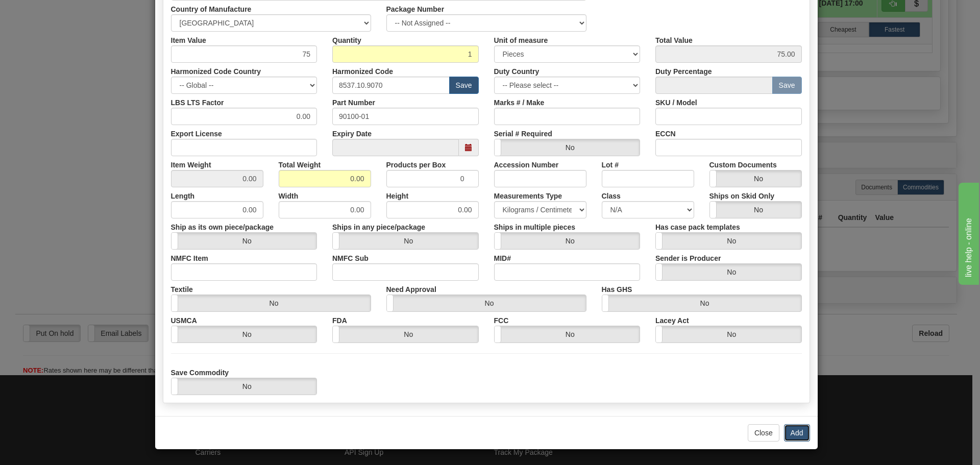
click at [788, 430] on button "Add" at bounding box center [797, 432] width 26 height 17
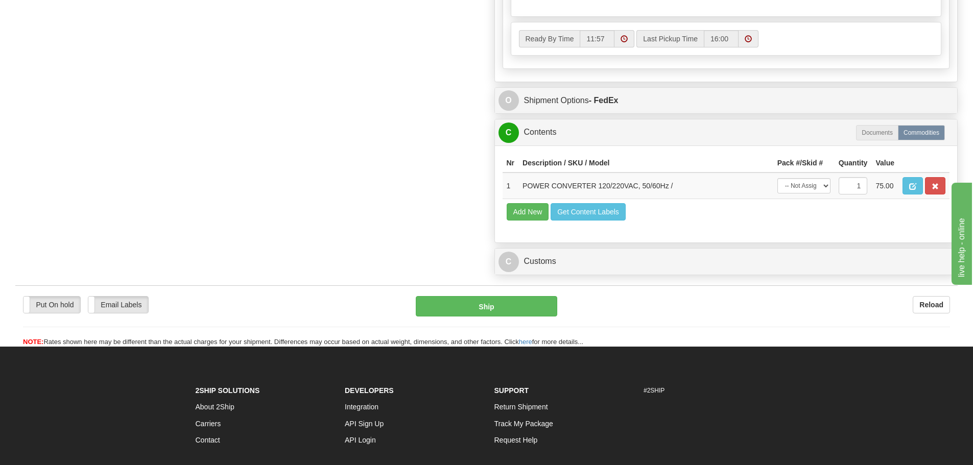
scroll to position [766, 0]
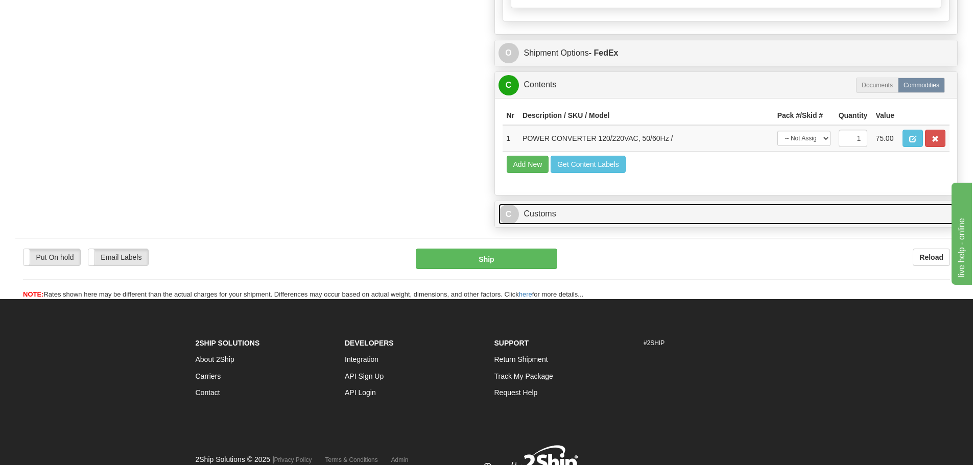
click at [575, 224] on link "C Customs" at bounding box center [725, 214] width 455 height 21
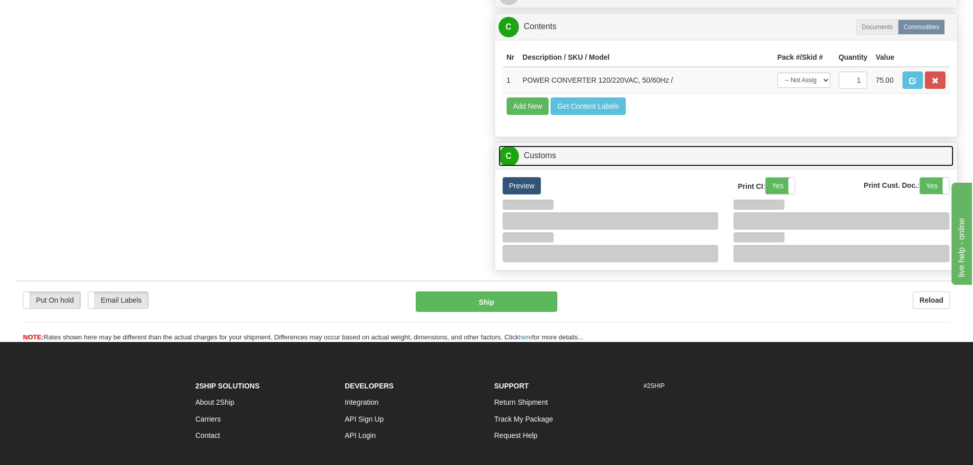
scroll to position [868, 0]
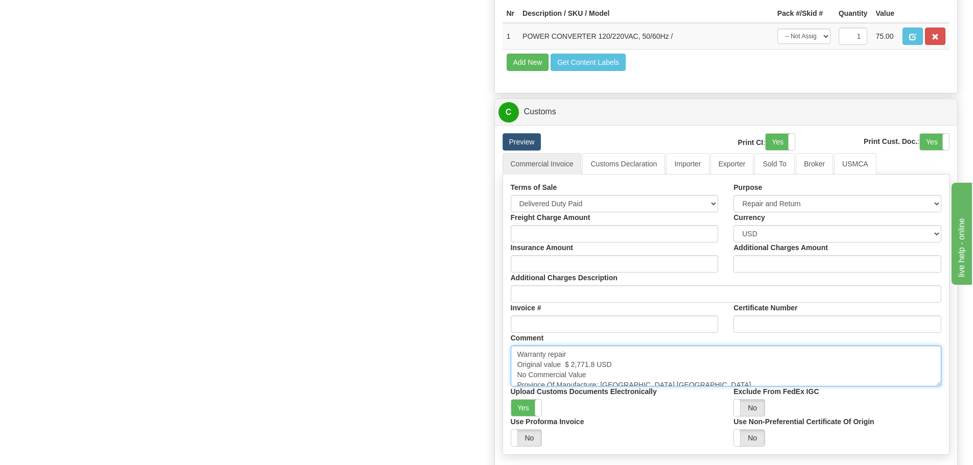
drag, startPoint x: 583, startPoint y: 373, endPoint x: 488, endPoint y: 356, distance: 96.6
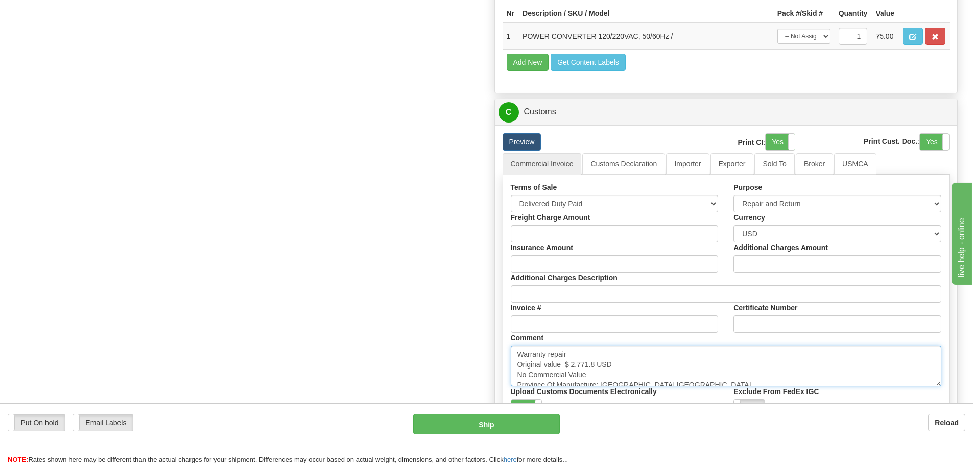
paste textarea "lacement Total value USD No commercial value"
click at [554, 359] on textarea "Warranty repair Original value $ 2,771.8 USD No Commercial Value Province Of Ma…" at bounding box center [726, 366] width 431 height 41
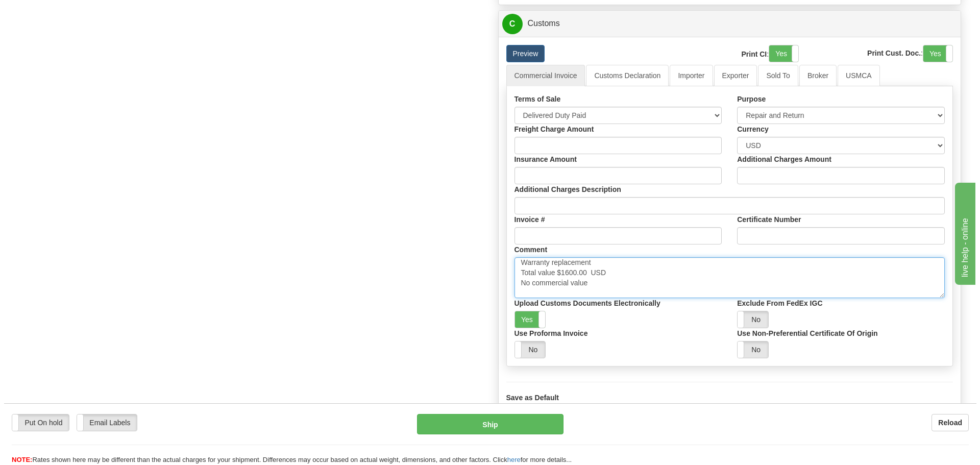
scroll to position [1021, 0]
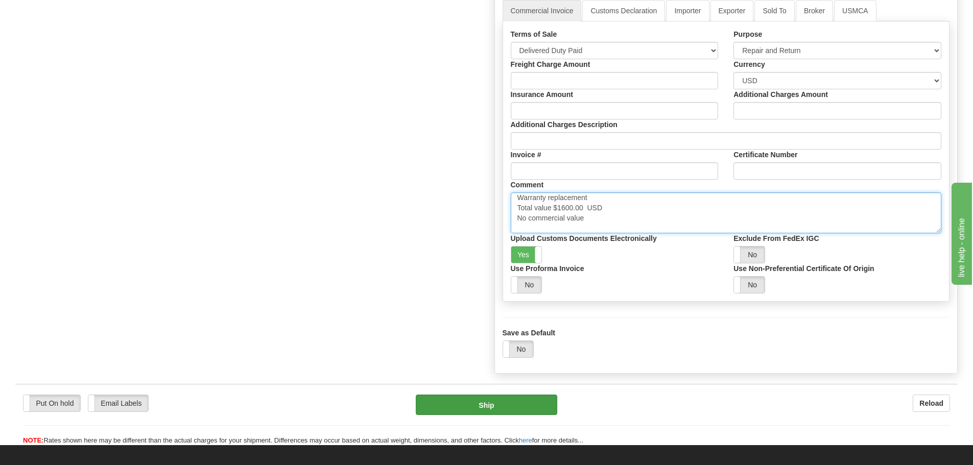
type textarea "Warranty replacement Total value $1600.00 USD No commercial value Province Of M…"
click at [520, 406] on button "Ship" at bounding box center [486, 405] width 141 height 20
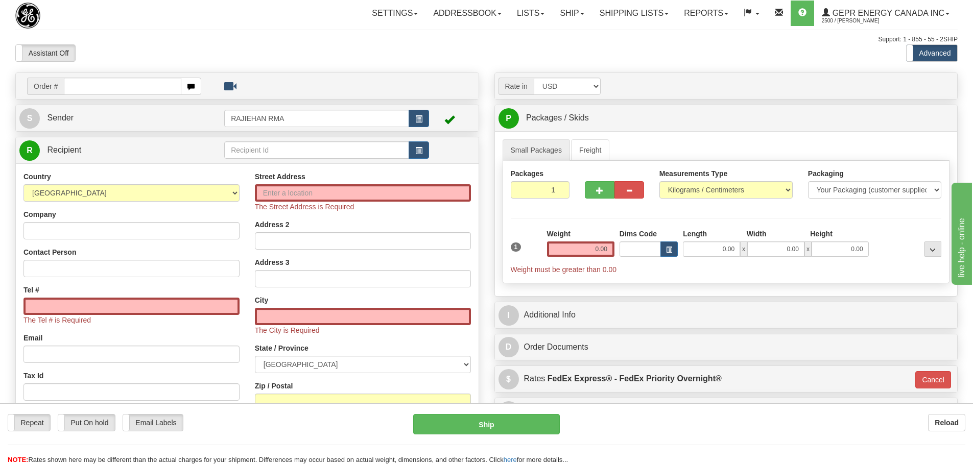
click at [185, 31] on div "Toggle navigation Settings Shipping Preferences Fields Preferences New" at bounding box center [486, 298] width 973 height 596
click at [256, 42] on div "Support: 1 - 855 - 55 - 2SHIP" at bounding box center [486, 39] width 942 height 9
